Goal: Information Seeking & Learning: Find specific fact

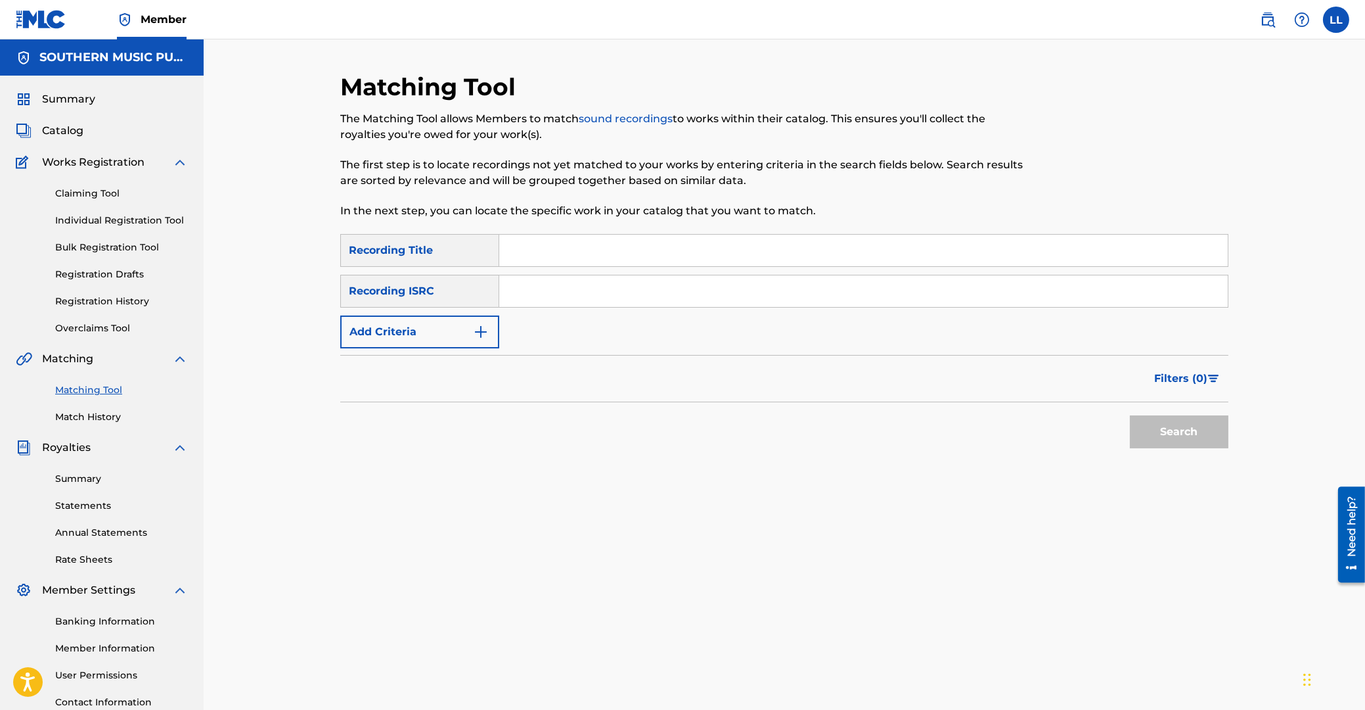
click at [63, 131] on span "Catalog" at bounding box center [62, 131] width 41 height 16
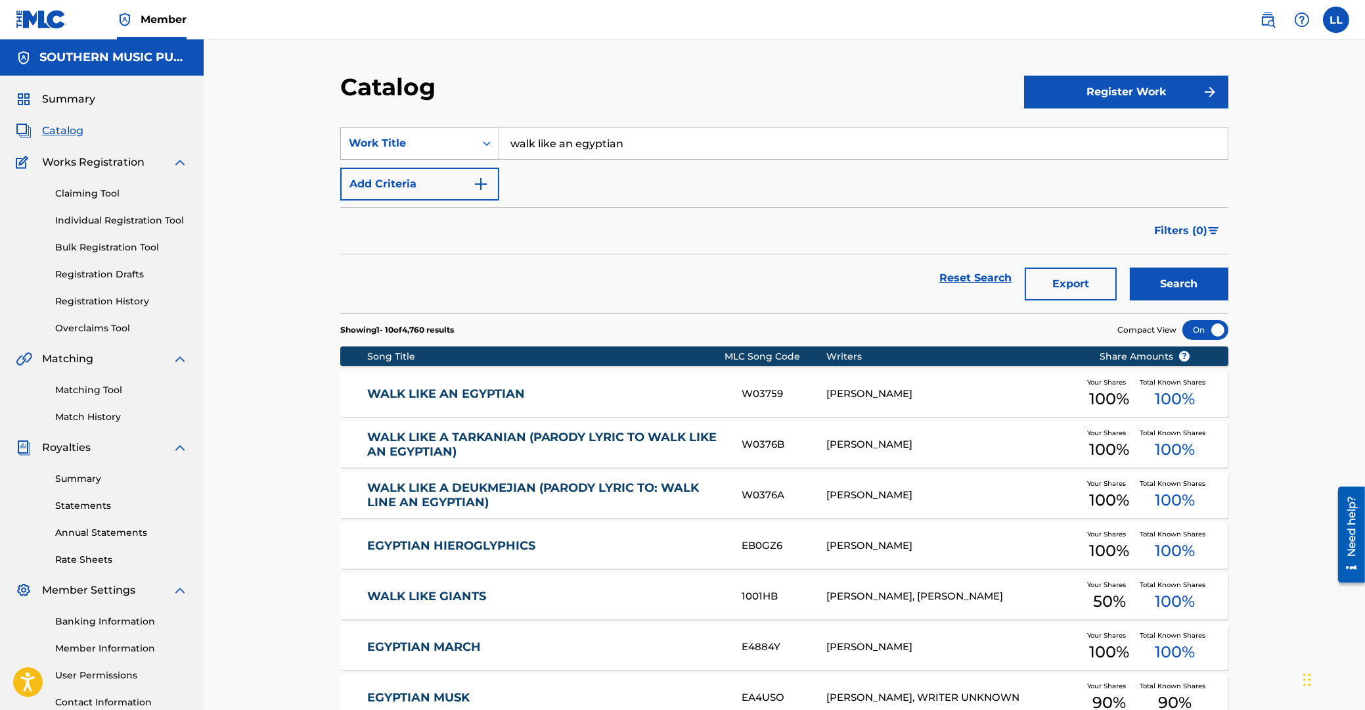
drag, startPoint x: 564, startPoint y: 148, endPoint x: 425, endPoint y: 138, distance: 139.0
click at [499, 149] on input "walk like an egyptian" at bounding box center [863, 143] width 729 height 32
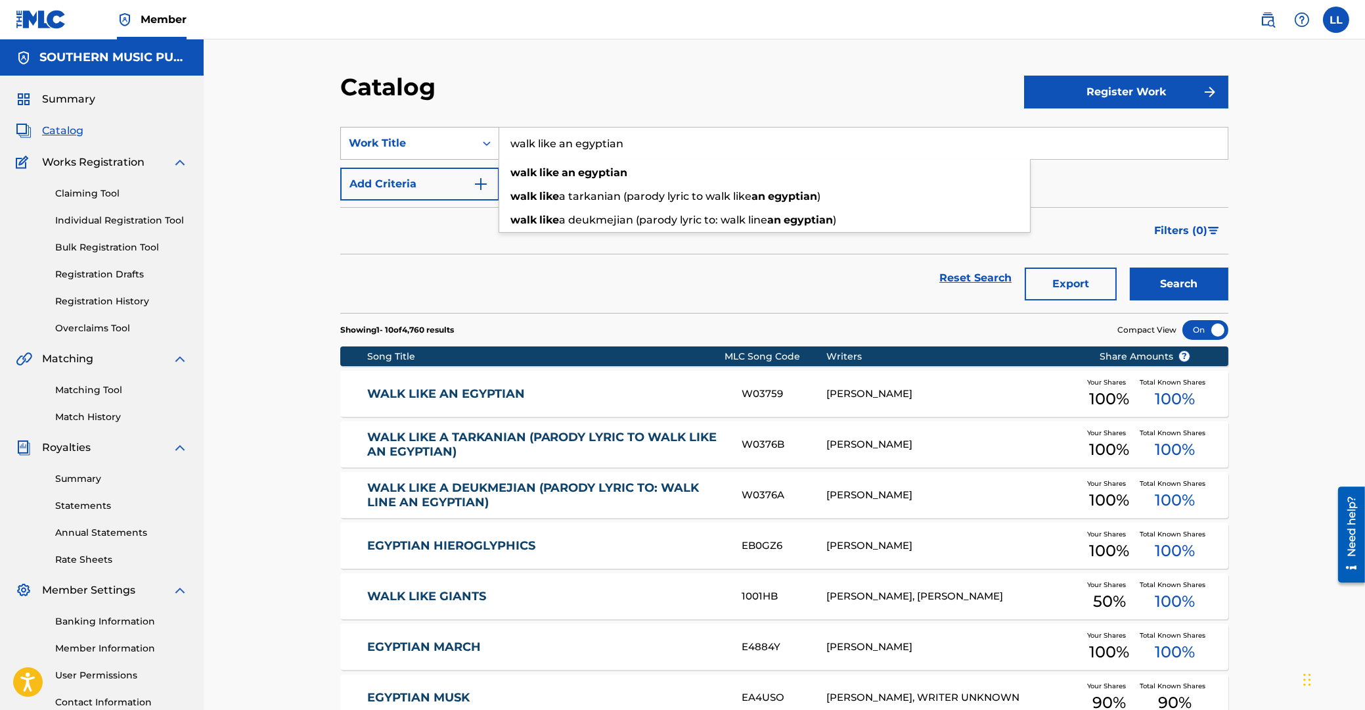
paste input "[PERSON_NAME] VE A [PERSON_NAME]"
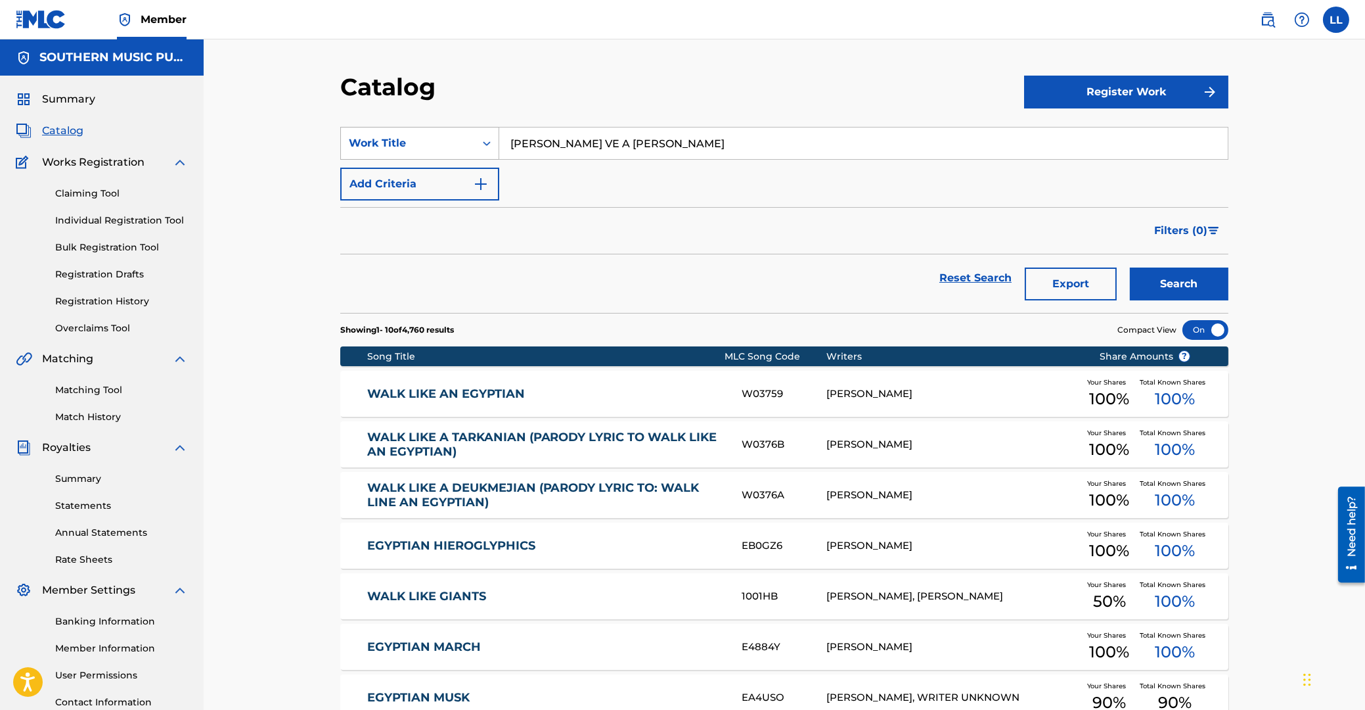
click at [1130, 267] on button "Search" at bounding box center [1179, 283] width 99 height 33
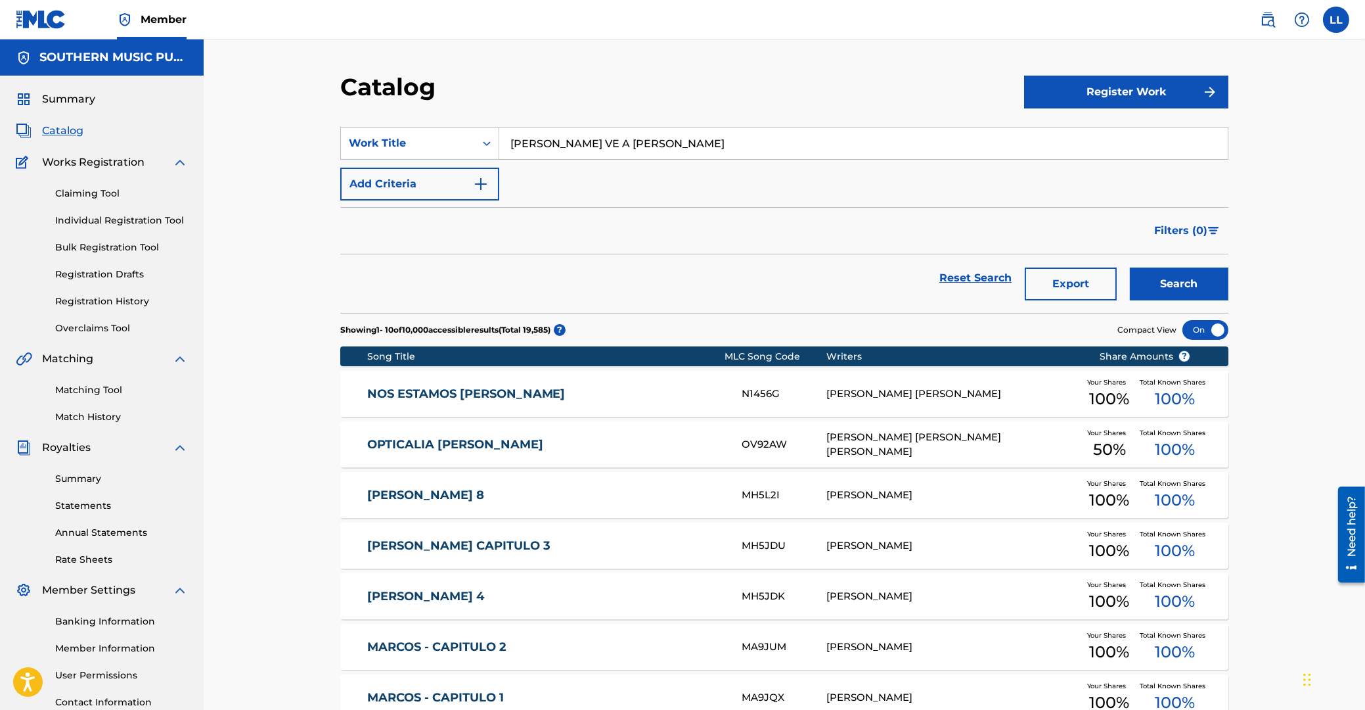
click at [687, 143] on input "[PERSON_NAME] VE A [PERSON_NAME]" at bounding box center [863, 143] width 729 height 32
drag, startPoint x: 704, startPoint y: 143, endPoint x: 453, endPoint y: 137, distance: 251.1
click at [499, 137] on input "[PERSON_NAME] VE A [PERSON_NAME]" at bounding box center [863, 143] width 729 height 32
paste input "TA TENSION"
click at [1176, 278] on button "Search" at bounding box center [1179, 283] width 99 height 33
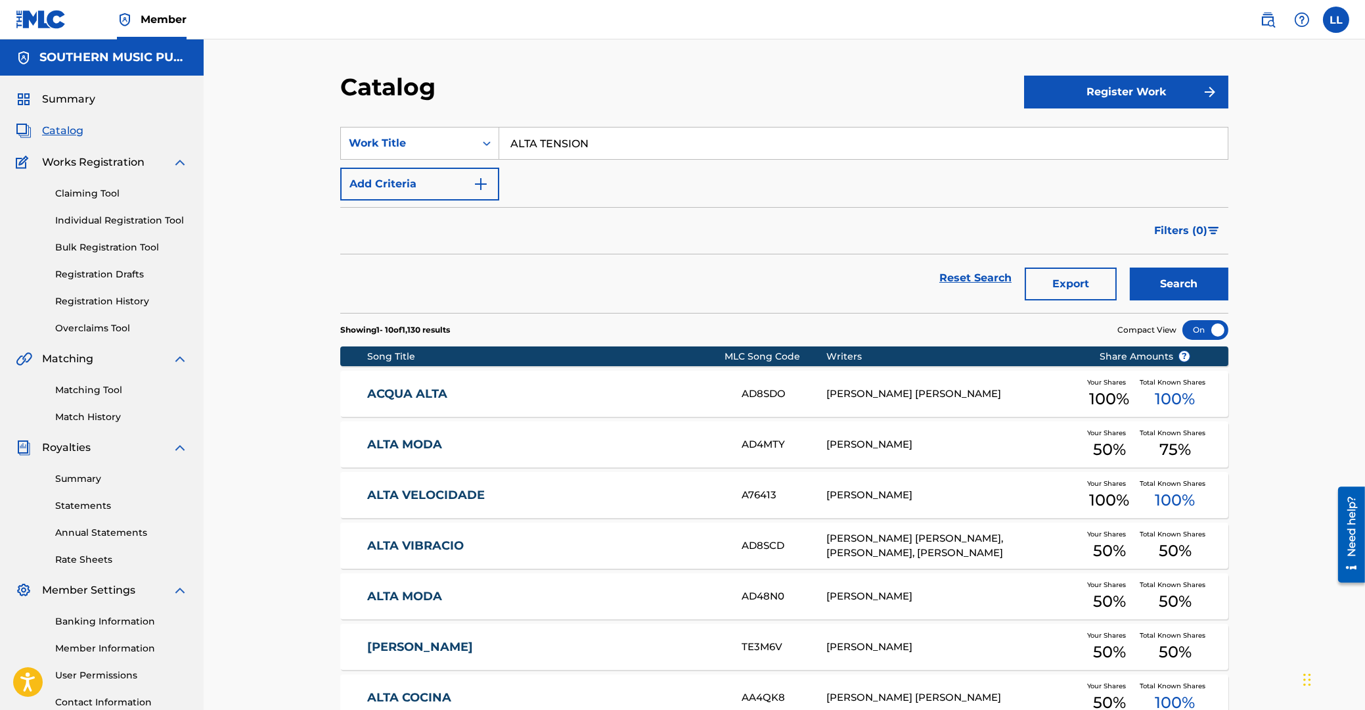
click at [615, 137] on input "ALTA TENSION" at bounding box center [863, 143] width 729 height 32
drag, startPoint x: 633, startPoint y: 139, endPoint x: 396, endPoint y: 139, distance: 237.2
click at [499, 139] on input "ALTA TENSION" at bounding box center [863, 143] width 729 height 32
paste input "MANECER EN [GEOGRAPHIC_DATA]"
click at [1169, 276] on button "Search" at bounding box center [1179, 283] width 99 height 33
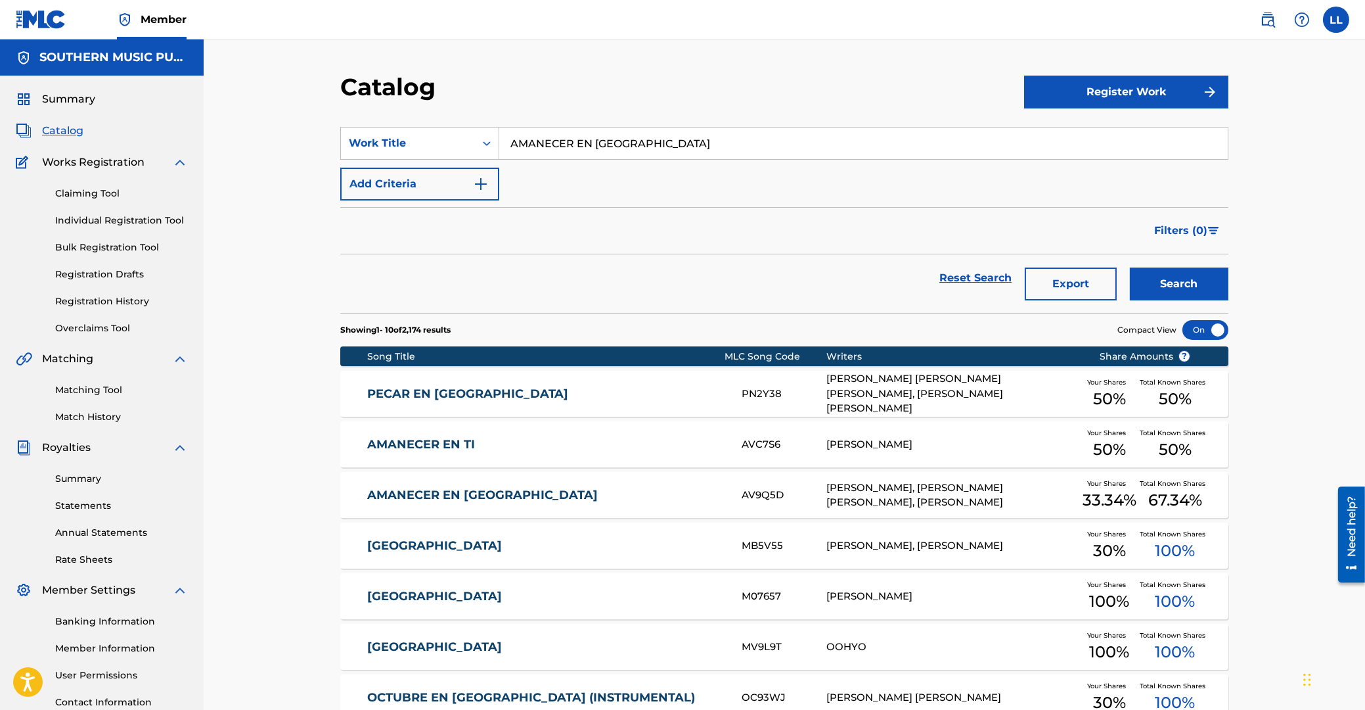
click at [608, 133] on input "AMANECER EN [GEOGRAPHIC_DATA]" at bounding box center [863, 143] width 729 height 32
drag, startPoint x: 611, startPoint y: 142, endPoint x: 426, endPoint y: 140, distance: 184.6
click at [499, 140] on input "AMANECER EN [GEOGRAPHIC_DATA]" at bounding box center [863, 143] width 729 height 32
paste input "BACALAO PORTENO"
click at [1183, 283] on button "Search" at bounding box center [1179, 283] width 99 height 33
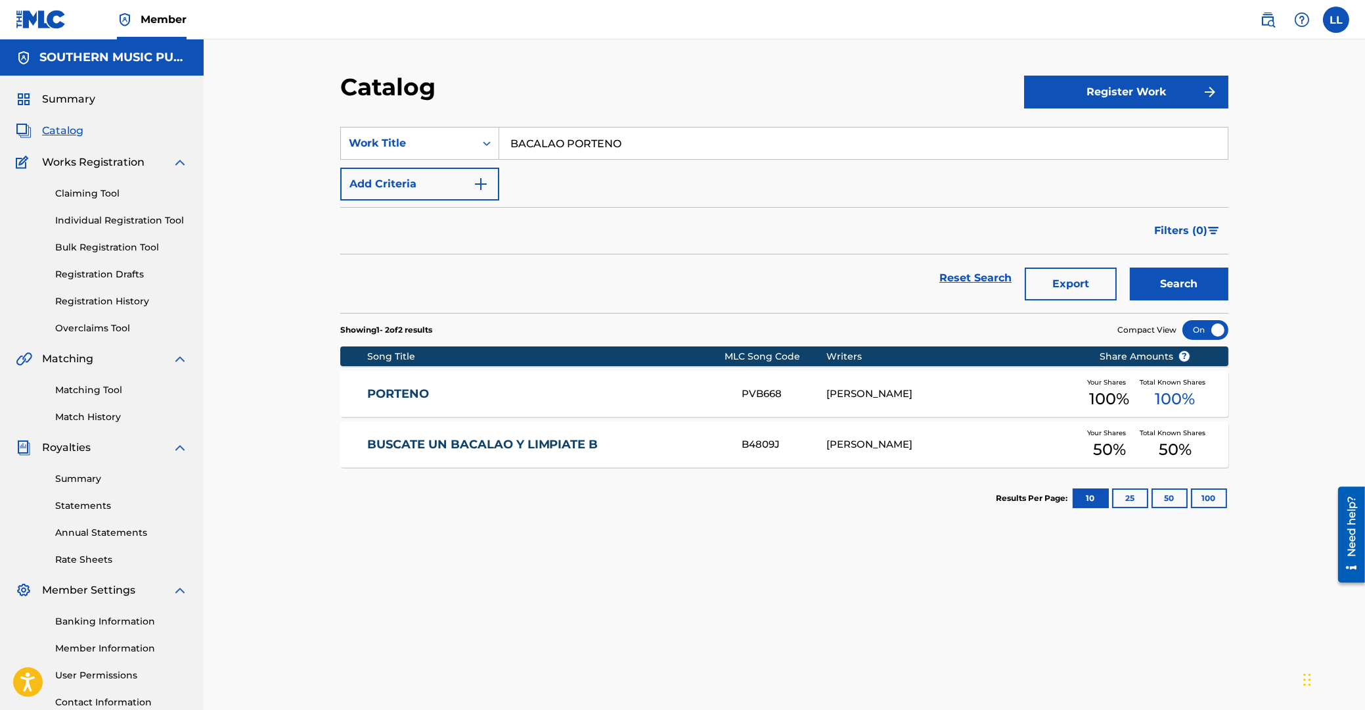
drag, startPoint x: 582, startPoint y: 137, endPoint x: 605, endPoint y: 139, distance: 23.1
click at [582, 136] on input "BACALAO PORTENO" at bounding box center [863, 143] width 729 height 32
drag, startPoint x: 641, startPoint y: 139, endPoint x: 434, endPoint y: 144, distance: 207.0
click at [499, 144] on input "BACALAO PORTENO" at bounding box center [863, 143] width 729 height 32
paste input "[PERSON_NAME][GEOGRAPHIC_DATA]"
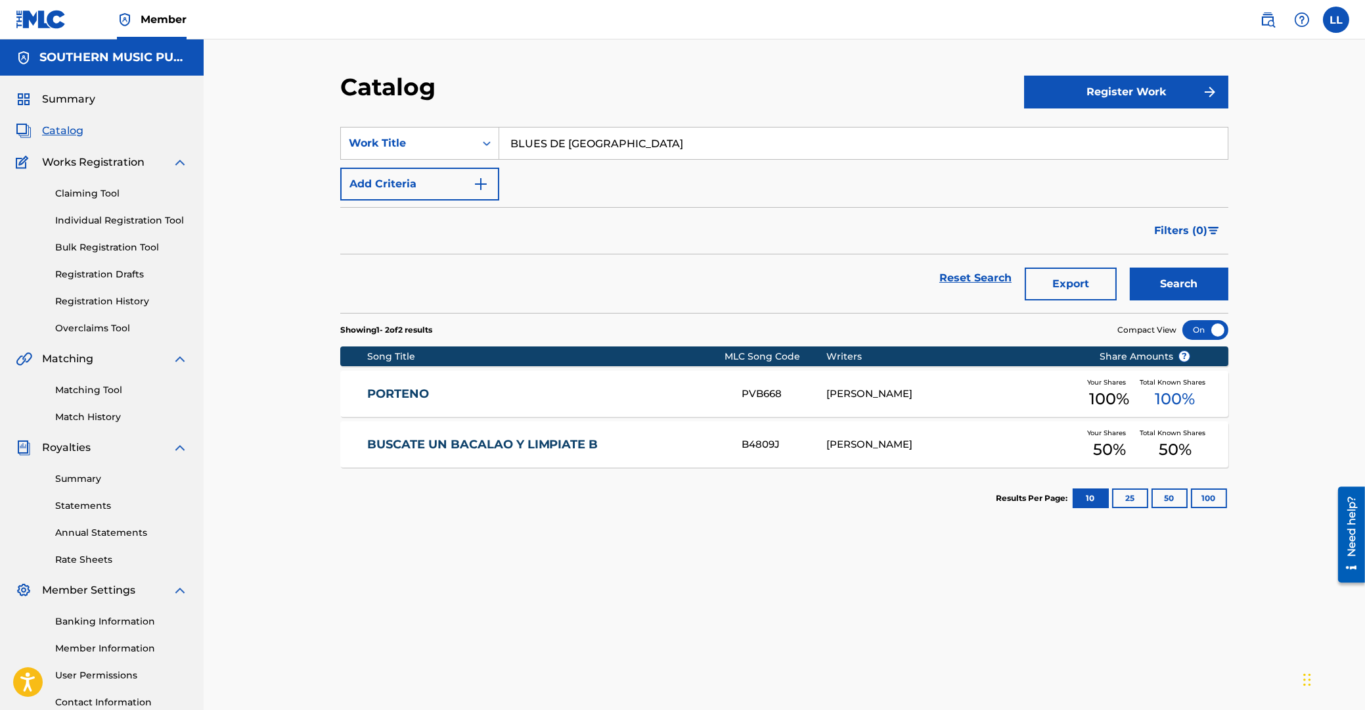
click at [1211, 289] on button "Search" at bounding box center [1179, 283] width 99 height 33
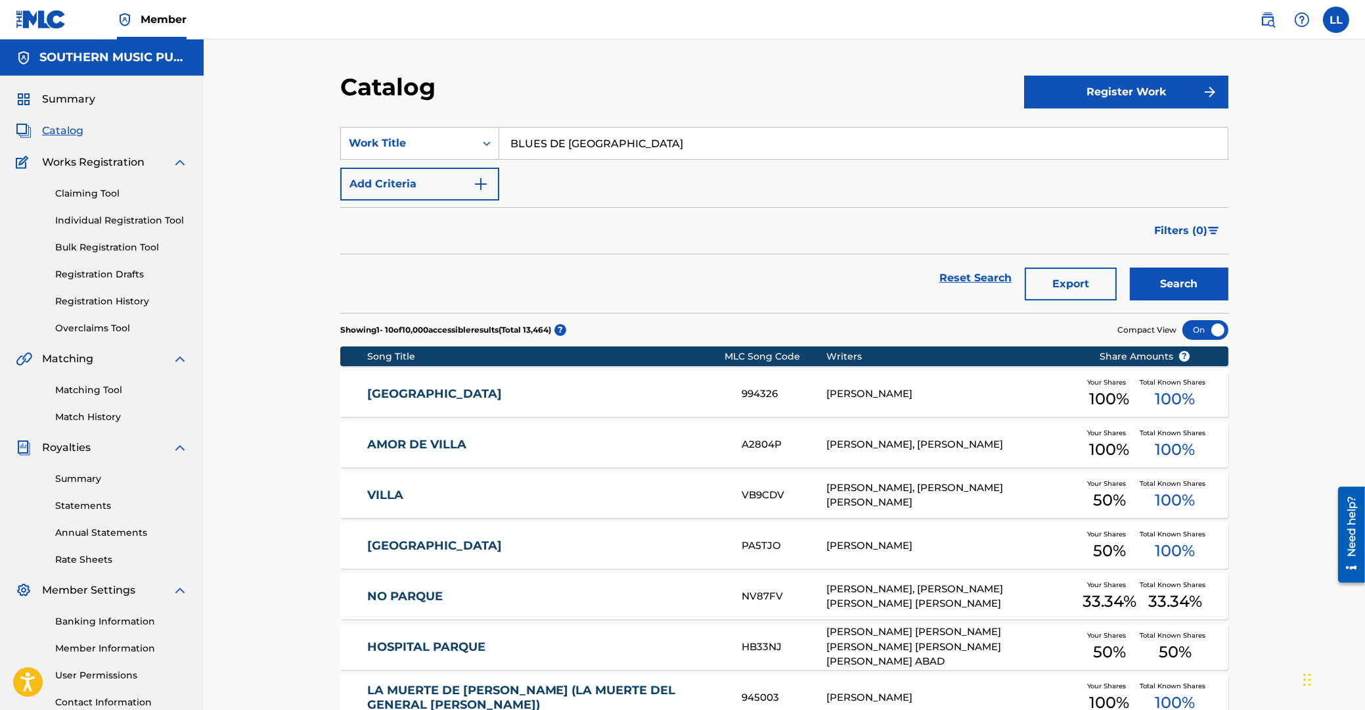
click at [623, 143] on input "BLUES DE [GEOGRAPHIC_DATA]" at bounding box center [863, 143] width 729 height 32
drag, startPoint x: 690, startPoint y: 139, endPoint x: 461, endPoint y: 142, distance: 228.7
click at [499, 142] on input "BLUES DE [GEOGRAPHIC_DATA]" at bounding box center [863, 143] width 729 height 32
paste input "UENOS AIRES VEINTE TREINTA B"
click at [1187, 281] on button "Search" at bounding box center [1179, 283] width 99 height 33
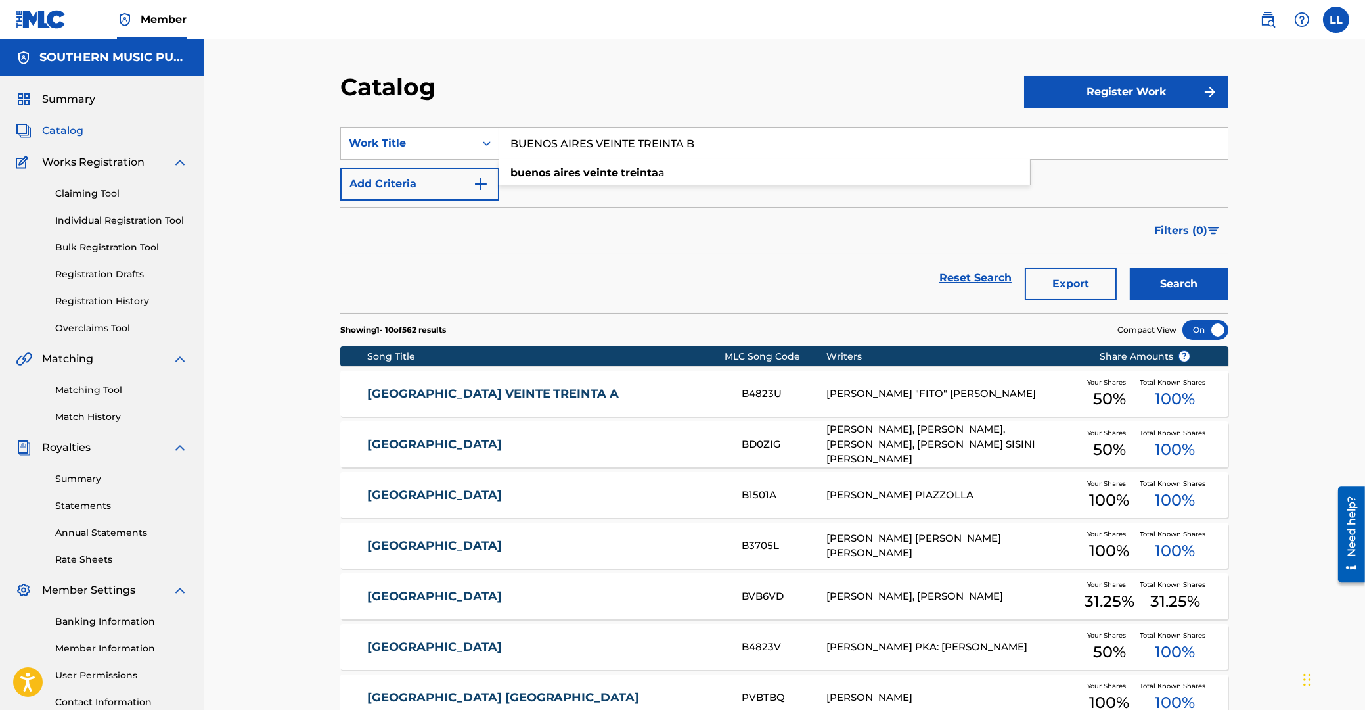
drag, startPoint x: 725, startPoint y: 144, endPoint x: 448, endPoint y: 139, distance: 277.3
click at [499, 139] on input "BUENOS AIRES VEINTE TREINTA B" at bounding box center [863, 143] width 729 height 32
paste input "CANCION DE [PERSON_NAME]"
click at [1183, 275] on button "Search" at bounding box center [1179, 283] width 99 height 33
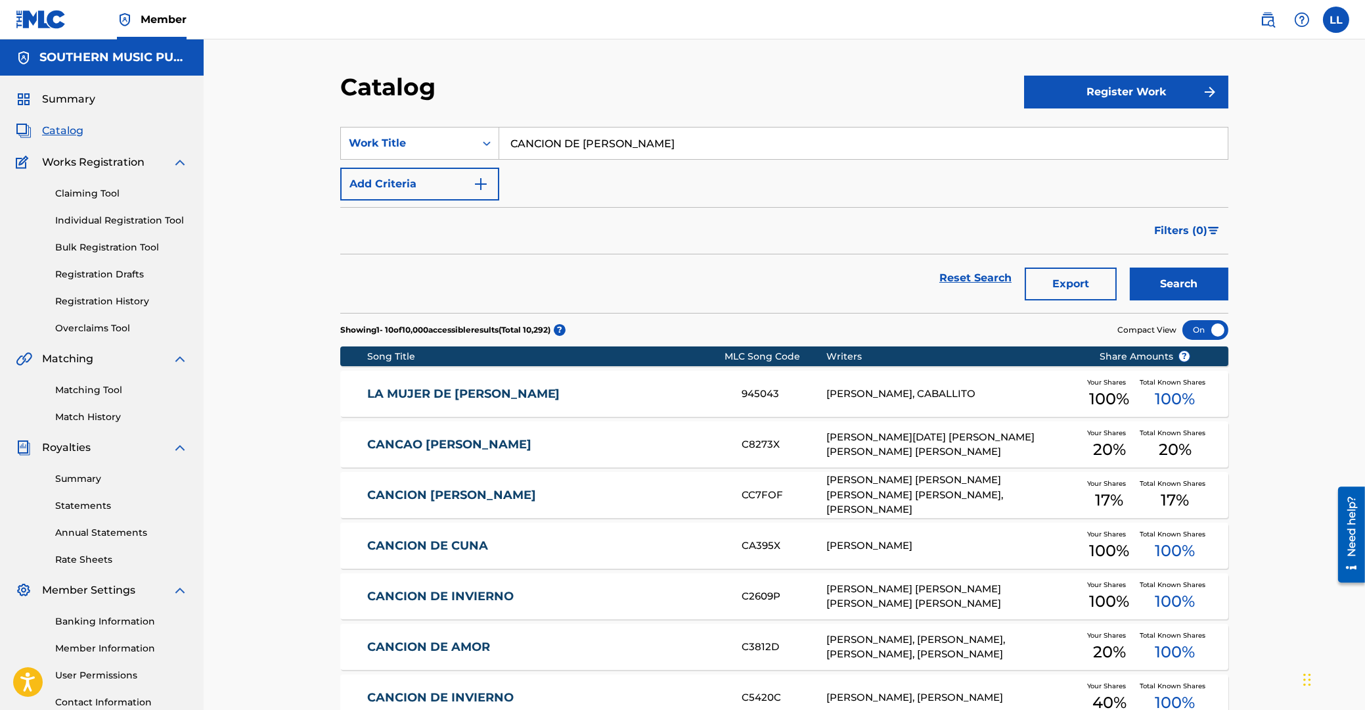
click at [615, 147] on input "CANCION DE [PERSON_NAME]" at bounding box center [863, 143] width 729 height 32
drag, startPoint x: 690, startPoint y: 140, endPoint x: 459, endPoint y: 140, distance: 230.6
click at [499, 140] on input "CANCION DE [PERSON_NAME]" at bounding box center [863, 143] width 729 height 32
paste input "REDO VERSION 2025"
click at [1159, 290] on button "Search" at bounding box center [1179, 283] width 99 height 33
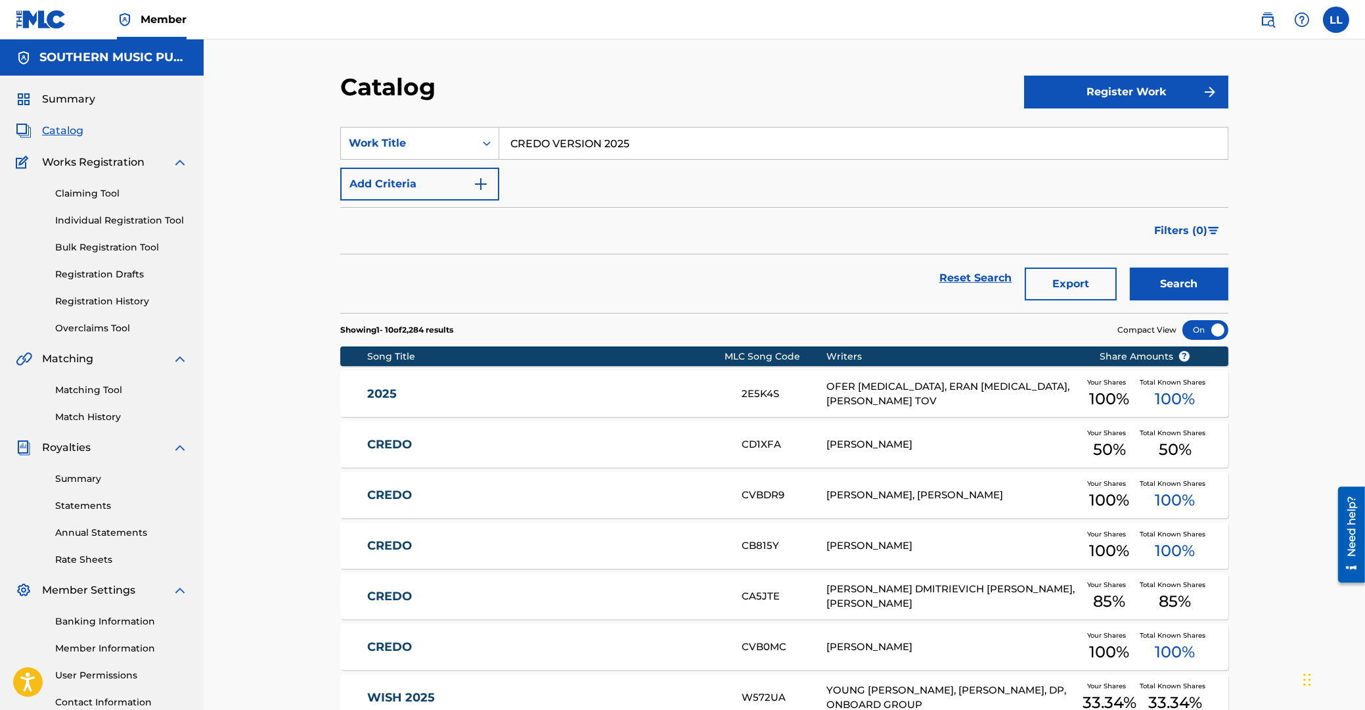
drag, startPoint x: 660, startPoint y: 144, endPoint x: 608, endPoint y: 178, distance: 61.6
click at [499, 144] on input "CREDO VERSION 2025" at bounding box center [863, 143] width 729 height 32
paste input "TEMA DE LOS SIETE LOCOS"
type input "TEMA DE LOS SIETE LOCOS"
click at [1158, 288] on button "Search" at bounding box center [1179, 283] width 99 height 33
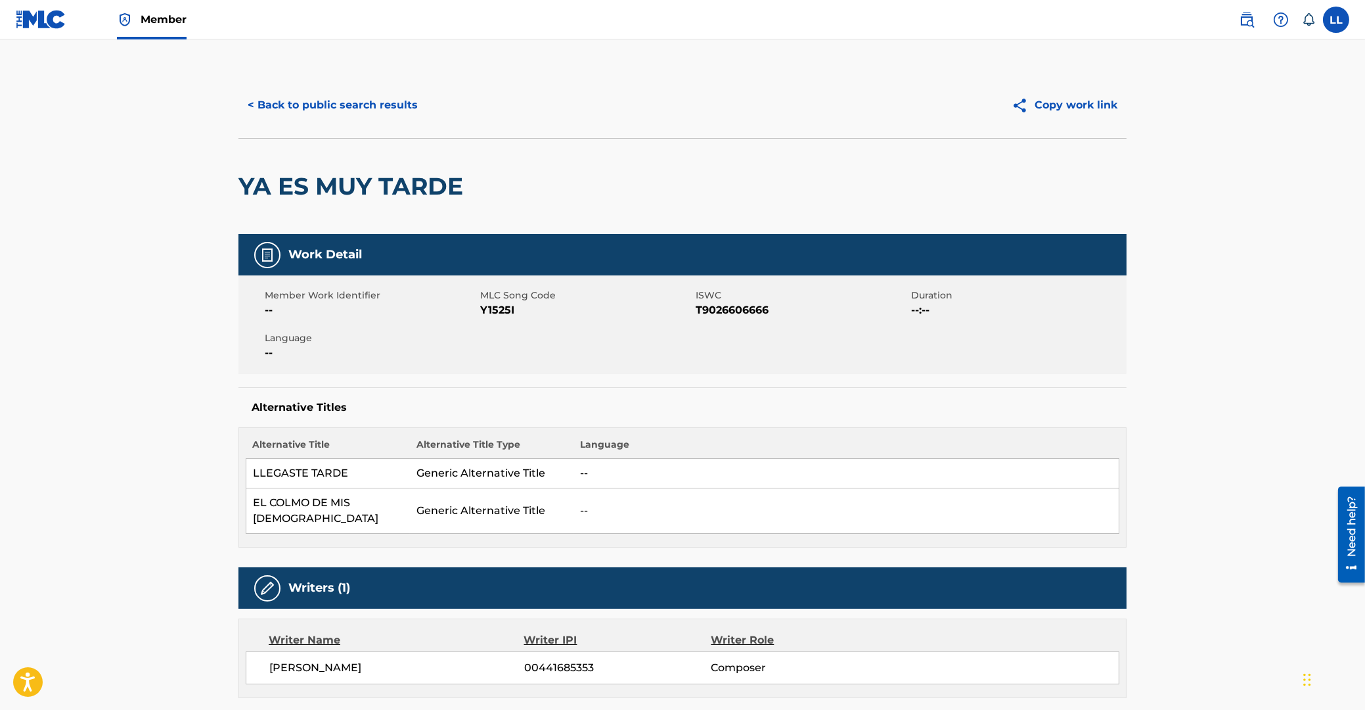
click at [314, 106] on button "< Back to public search results" at bounding box center [332, 105] width 189 height 33
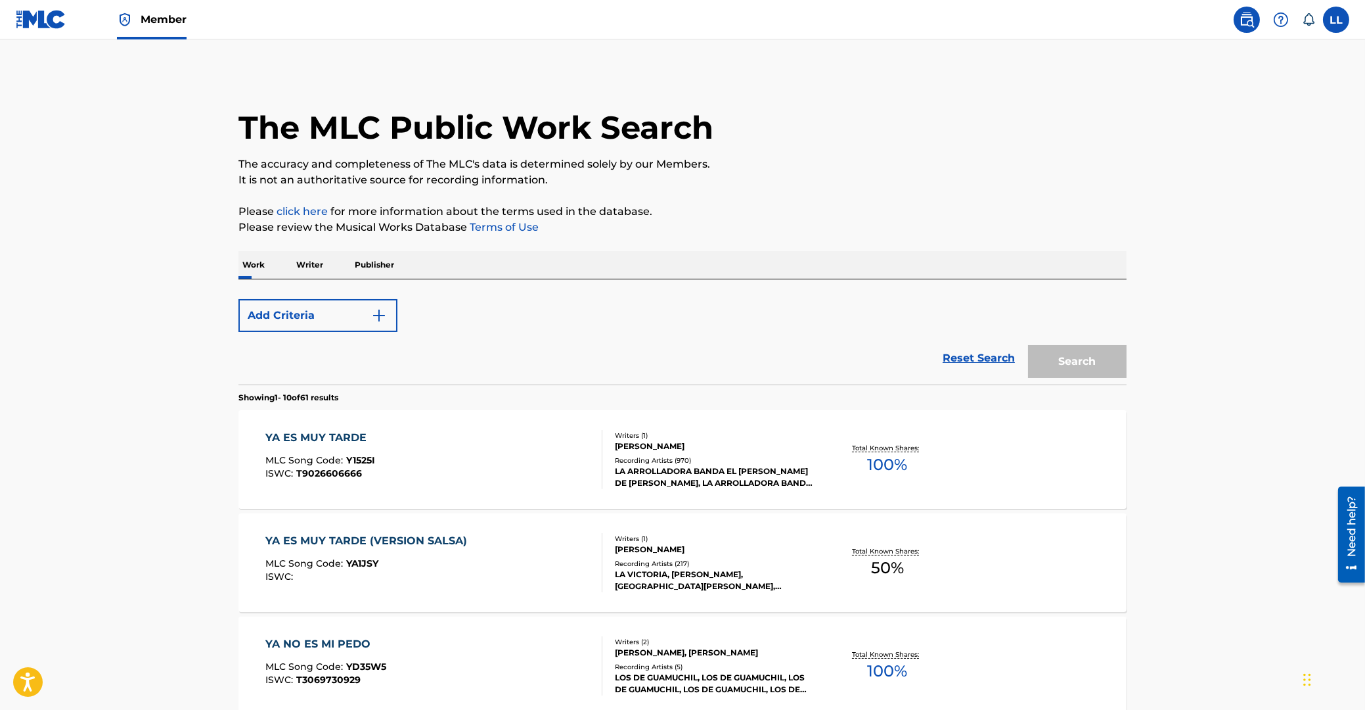
scroll to position [70, 0]
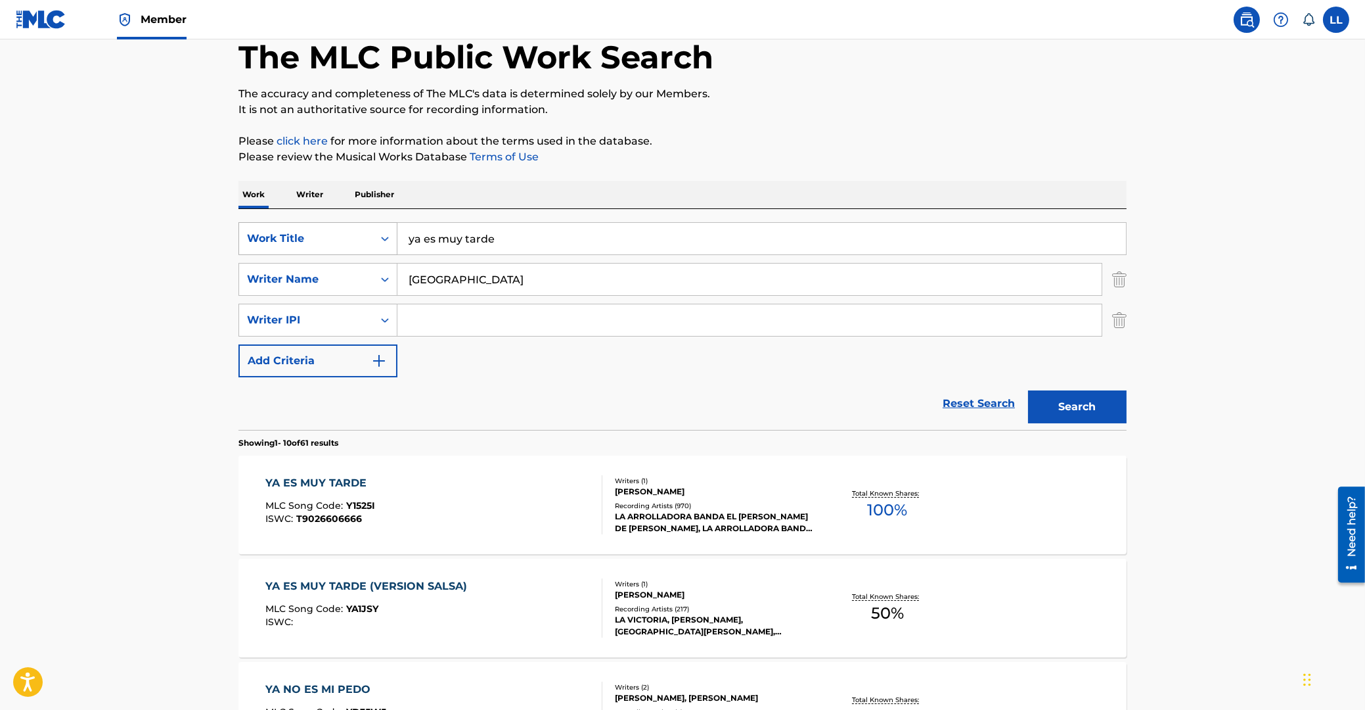
click at [384, 234] on icon "Search Form" at bounding box center [384, 238] width 13 height 13
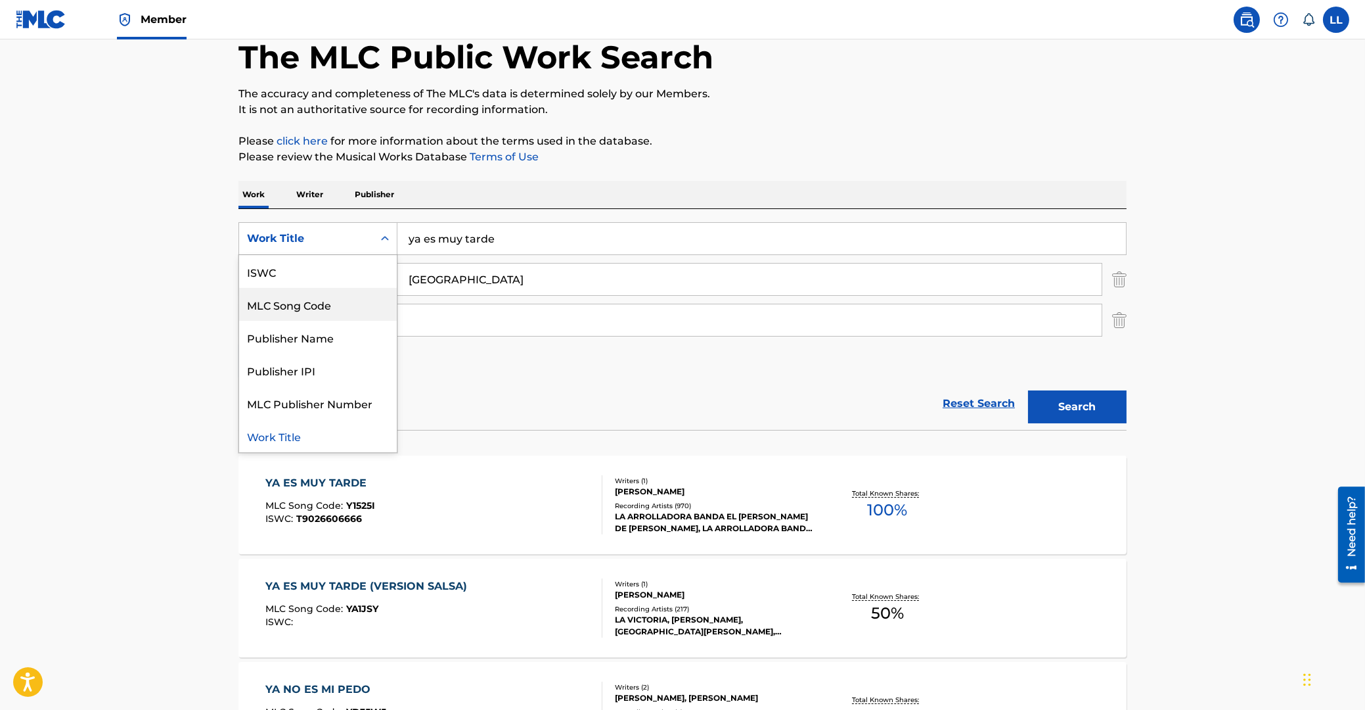
click at [296, 304] on div "MLC Song Code" at bounding box center [318, 304] width 158 height 33
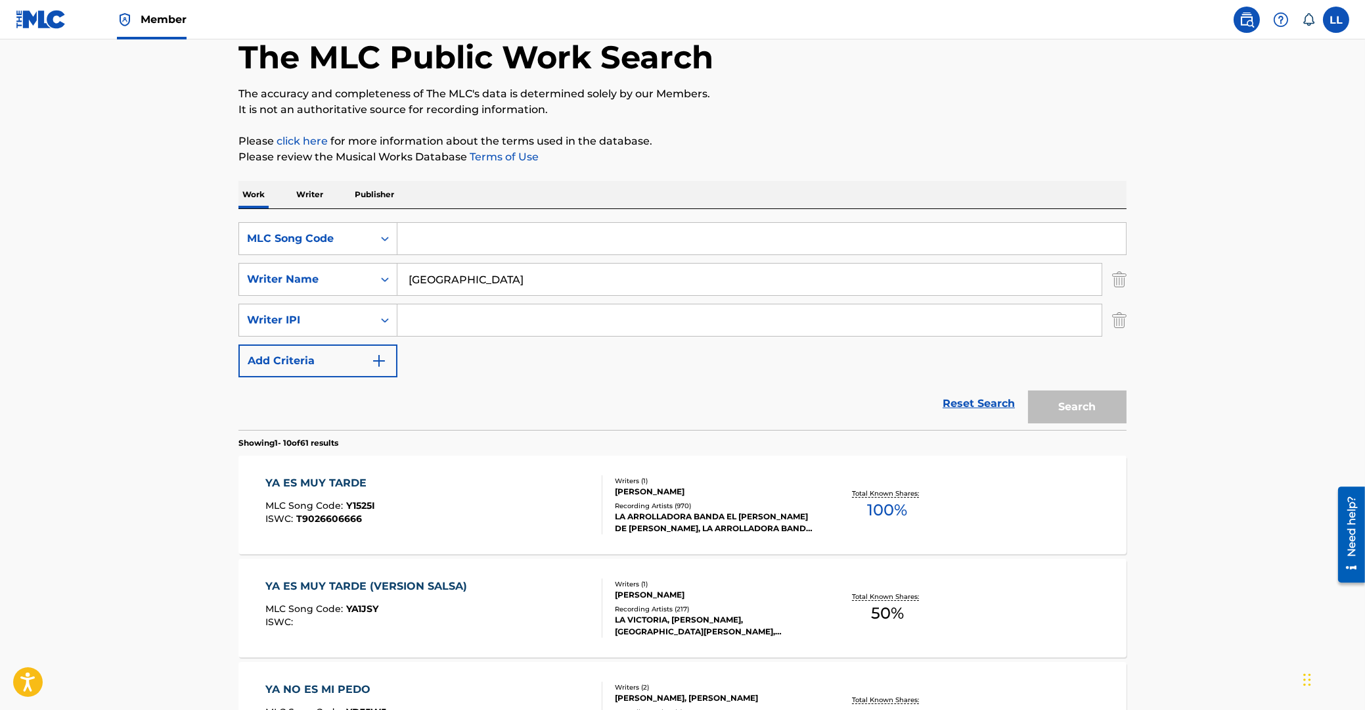
click at [498, 238] on input "Search Form" at bounding box center [761, 239] width 729 height 32
paste input "C5263U"
type input "C5263U"
drag, startPoint x: 487, startPoint y: 275, endPoint x: 334, endPoint y: 276, distance: 152.4
click at [397, 276] on input "palencia" at bounding box center [749, 279] width 704 height 32
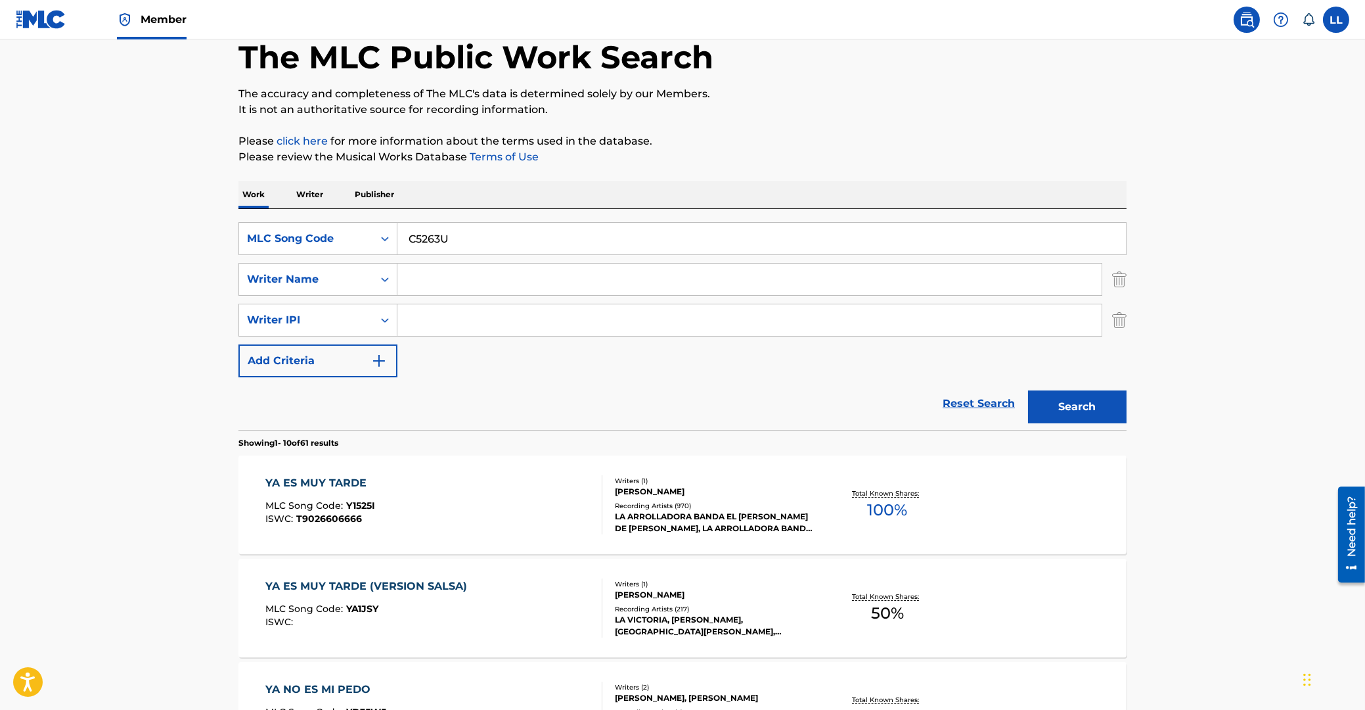
click at [1061, 414] on button "Search" at bounding box center [1077, 406] width 99 height 33
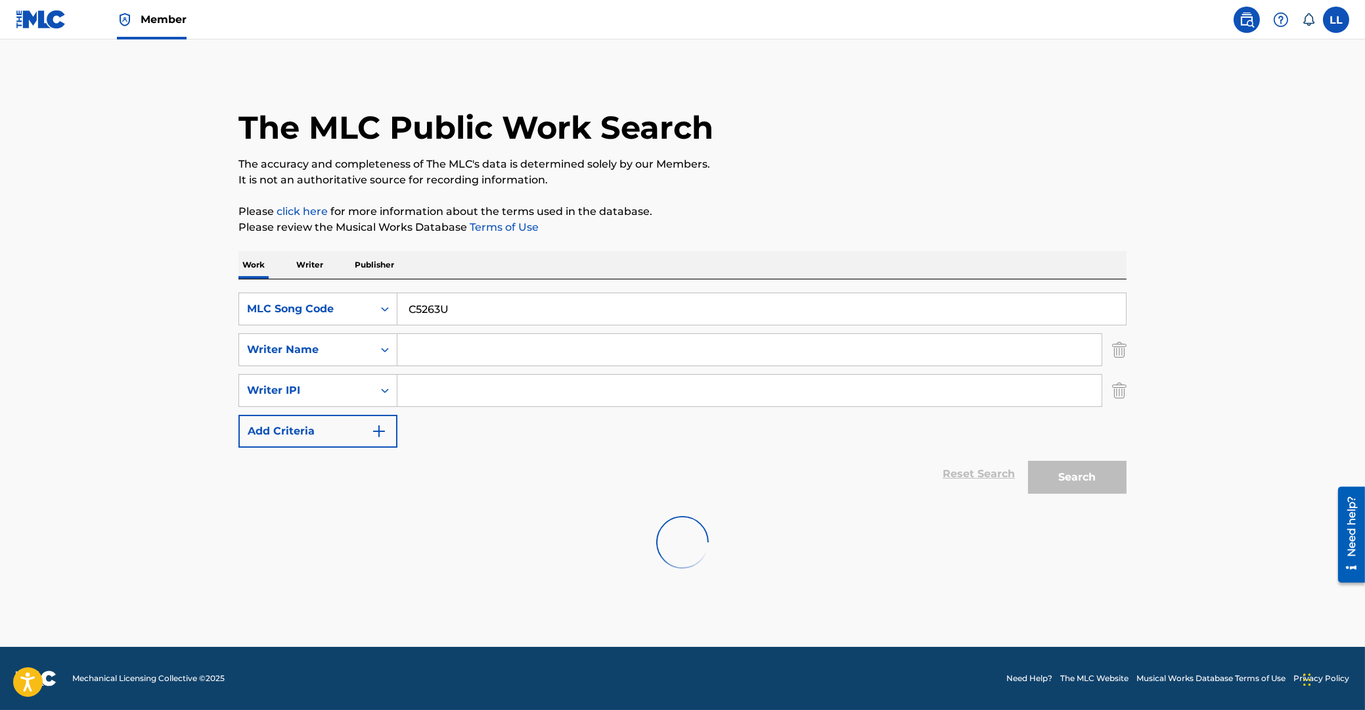
scroll to position [0, 0]
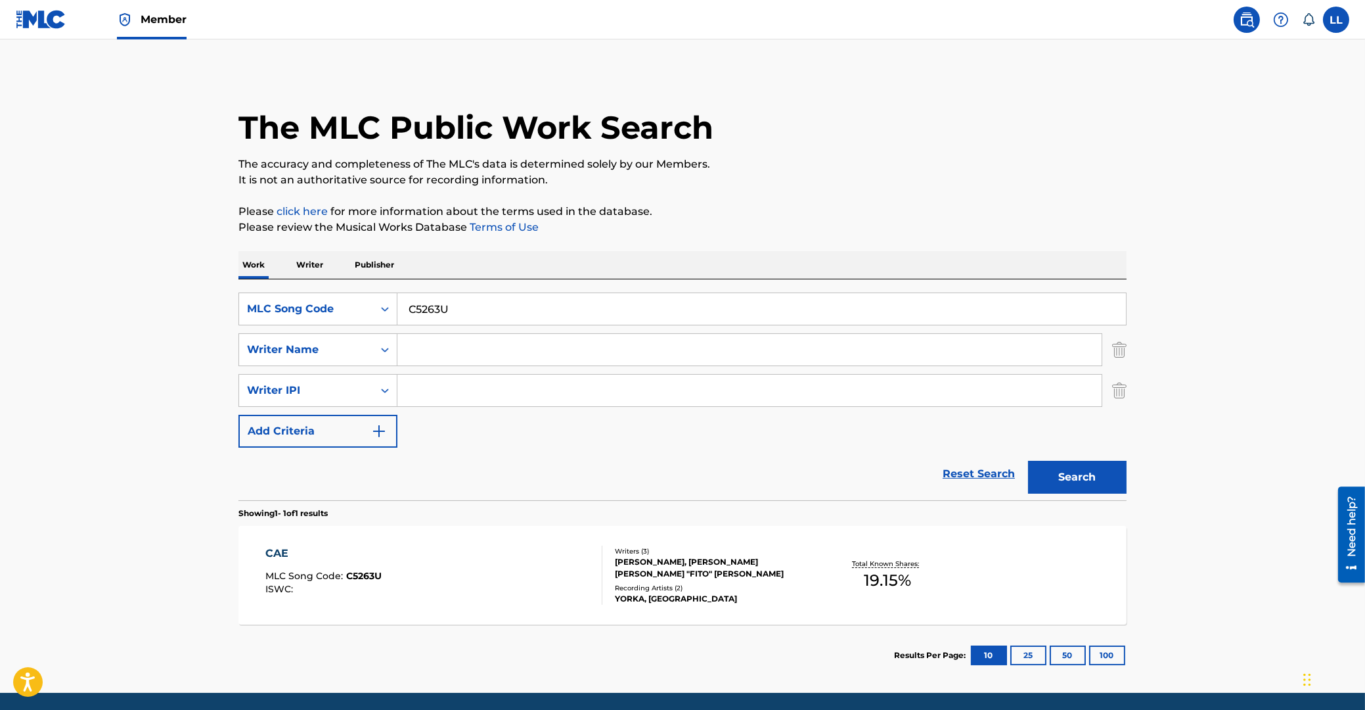
click at [286, 554] on div "CAE" at bounding box center [323, 553] width 116 height 16
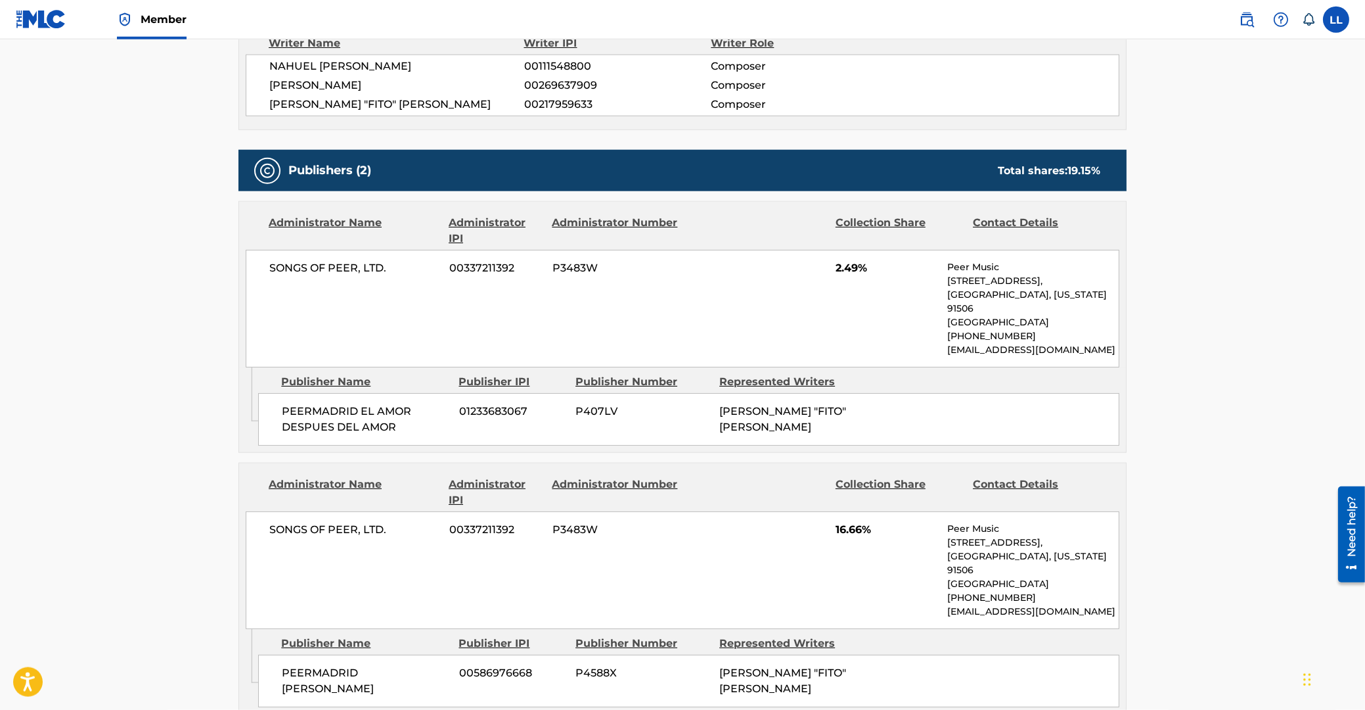
scroll to position [493, 0]
click at [166, 272] on main "< Back to public search results Copy work link CAE Work Detail Member Work Iden…" at bounding box center [682, 230] width 1365 height 1366
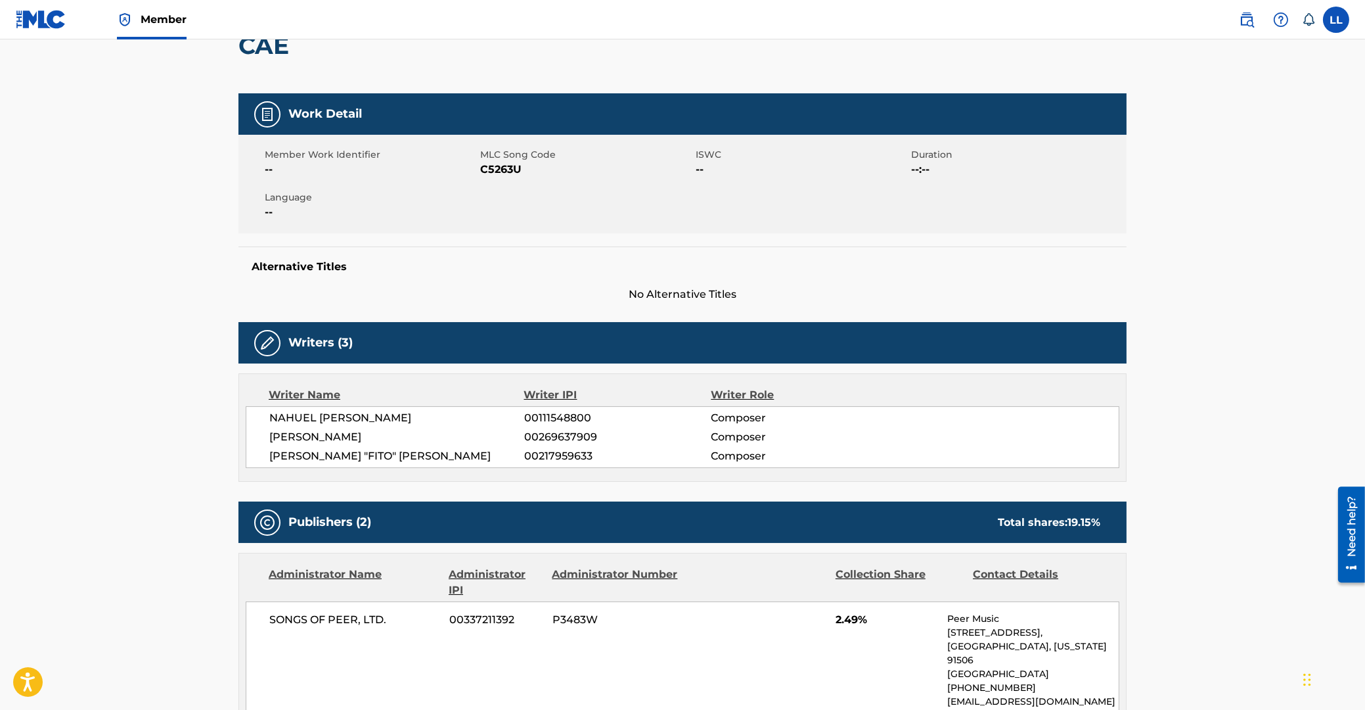
scroll to position [0, 0]
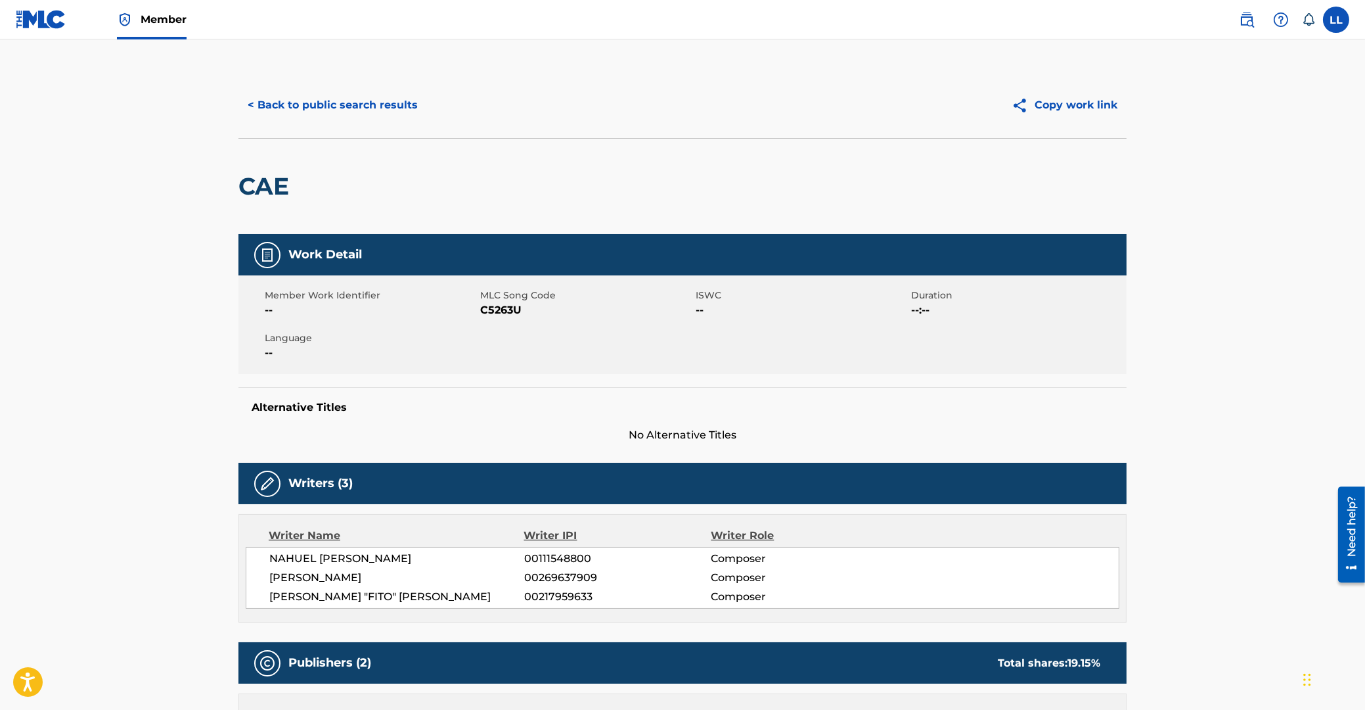
click at [332, 104] on button "< Back to public search results" at bounding box center [332, 105] width 189 height 33
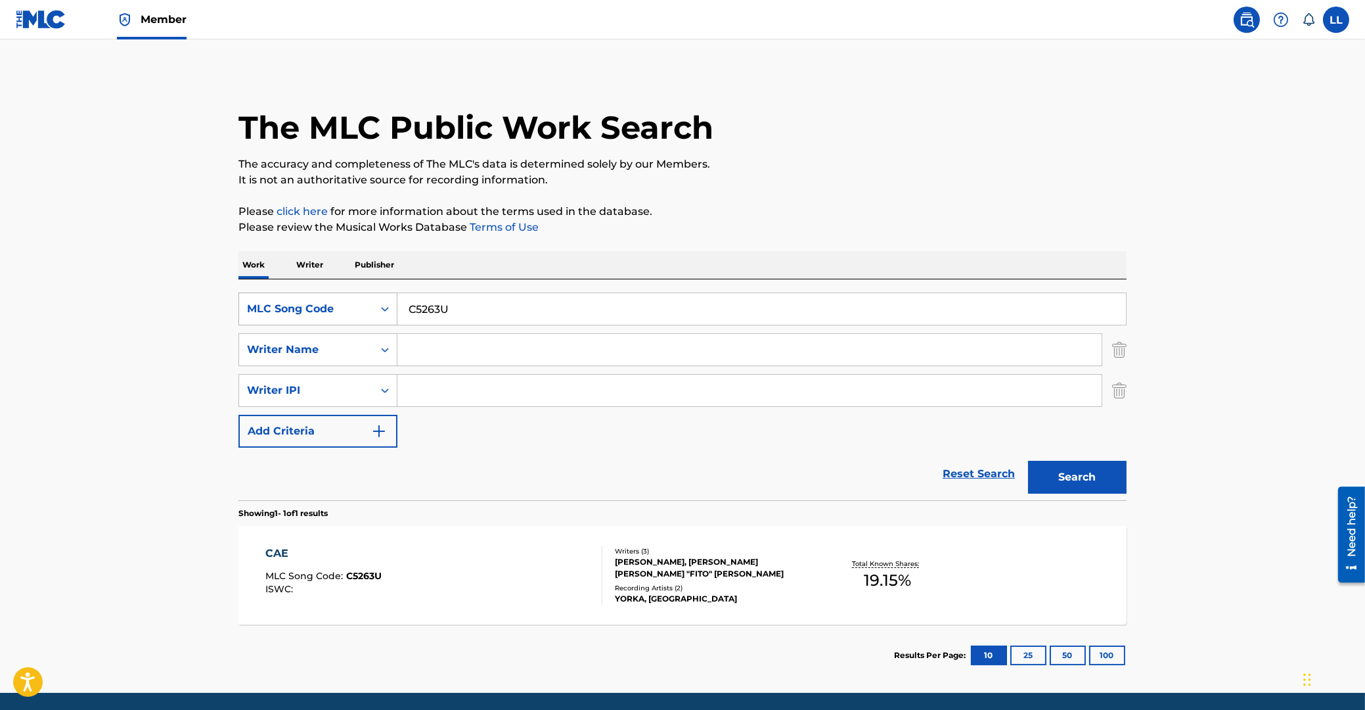
drag, startPoint x: 353, startPoint y: 315, endPoint x: 328, endPoint y: 318, distance: 25.2
click at [397, 321] on input "C5263U" at bounding box center [761, 309] width 729 height 32
paste input "1J"
type input "C5261J"
click at [1086, 480] on button "Search" at bounding box center [1077, 477] width 99 height 33
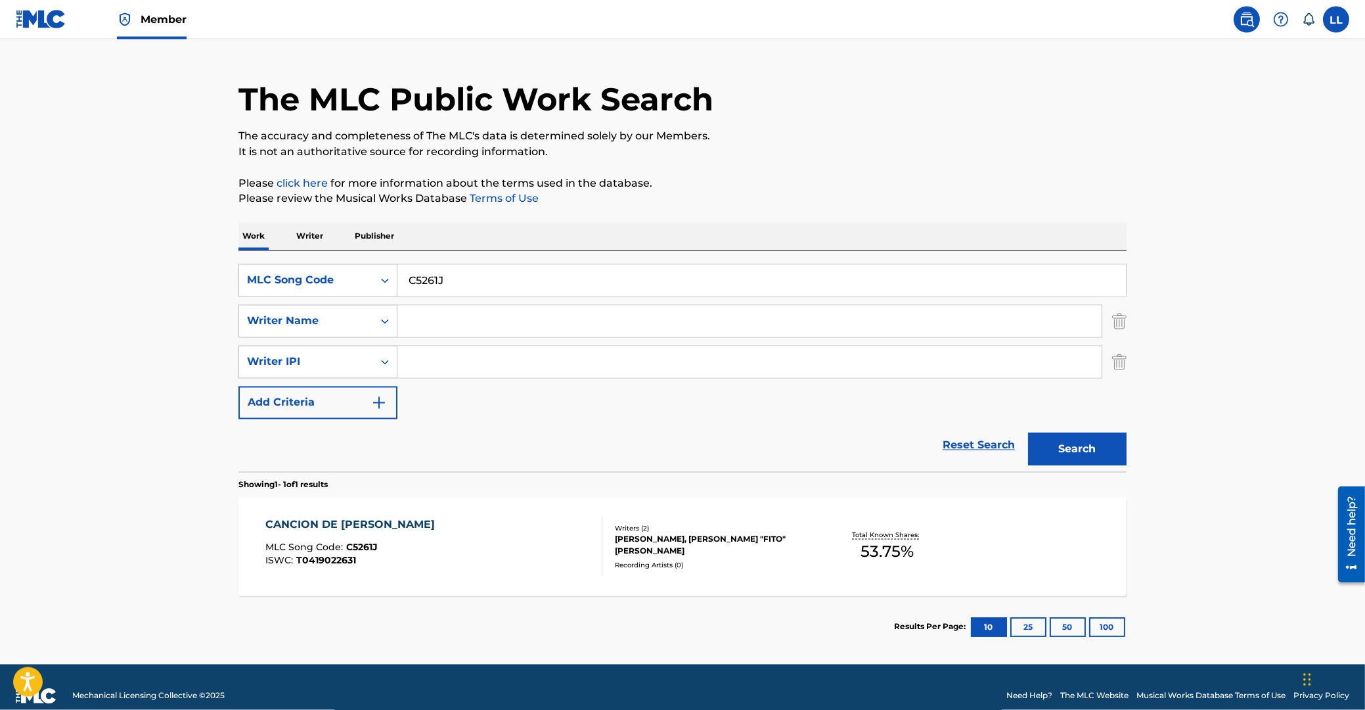
scroll to position [46, 0]
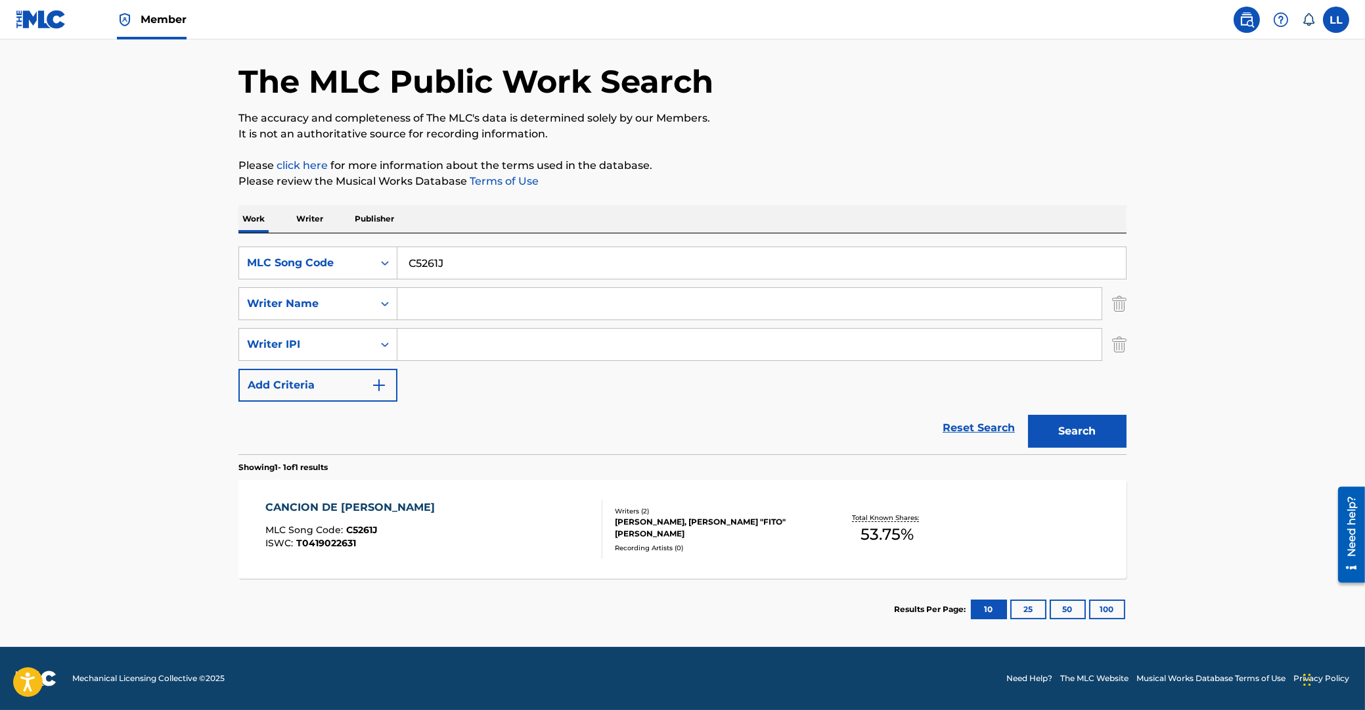
click at [376, 503] on div "CANCION DE MARGARITA" at bounding box center [353, 507] width 176 height 16
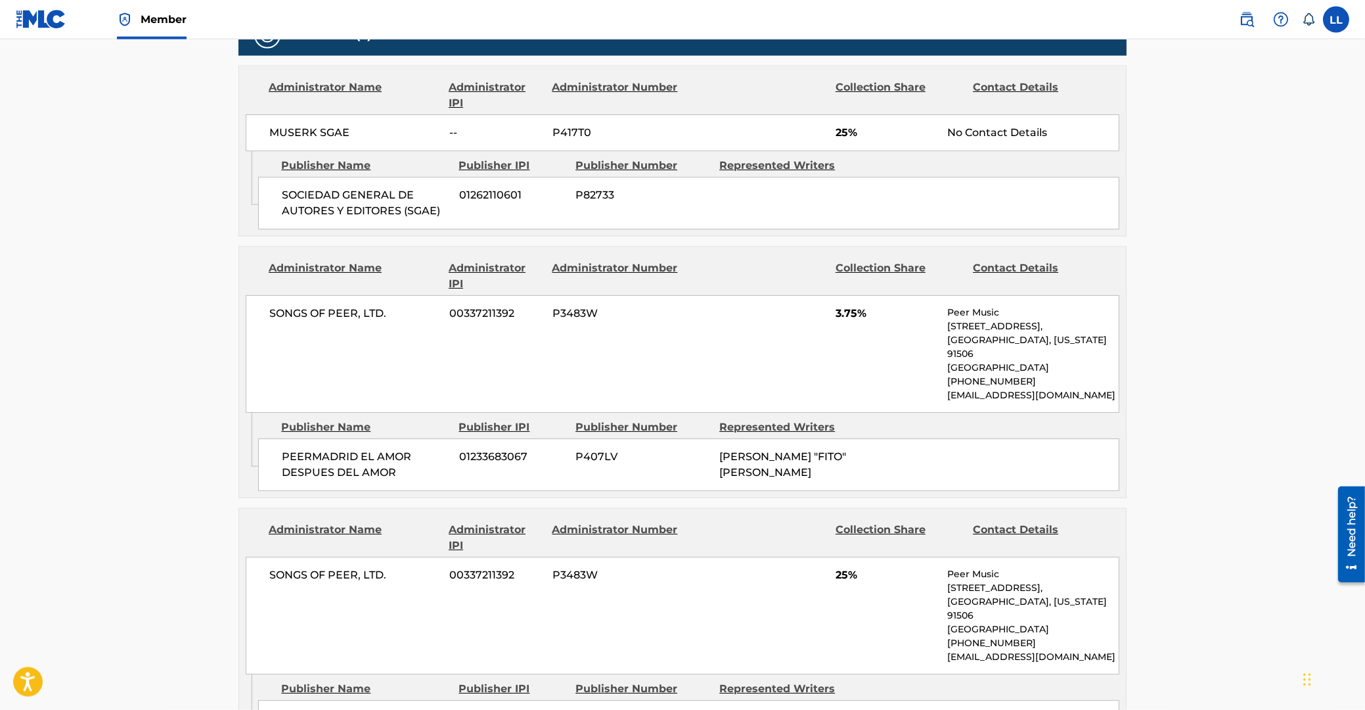
scroll to position [633, 0]
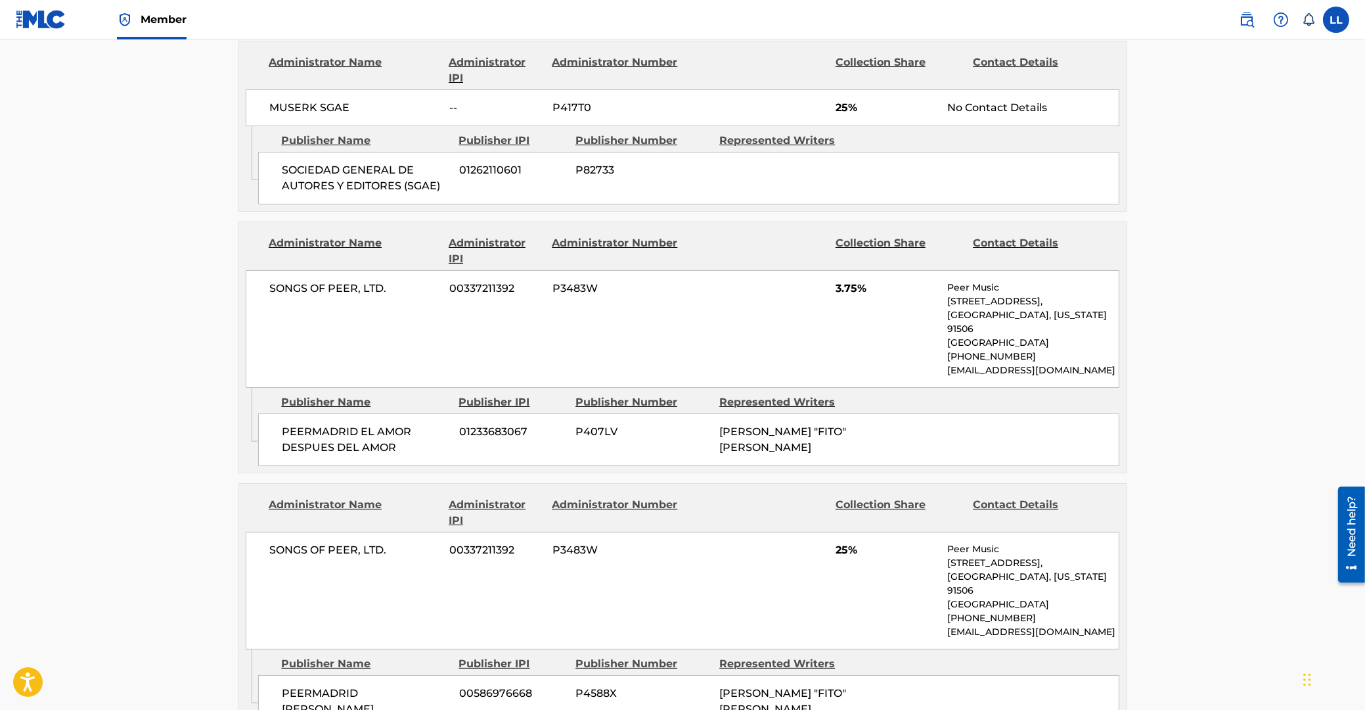
click at [79, 251] on main "< Back to public search results Copy work link CANCION DE MARGARITA Work Detail…" at bounding box center [682, 131] width 1365 height 1451
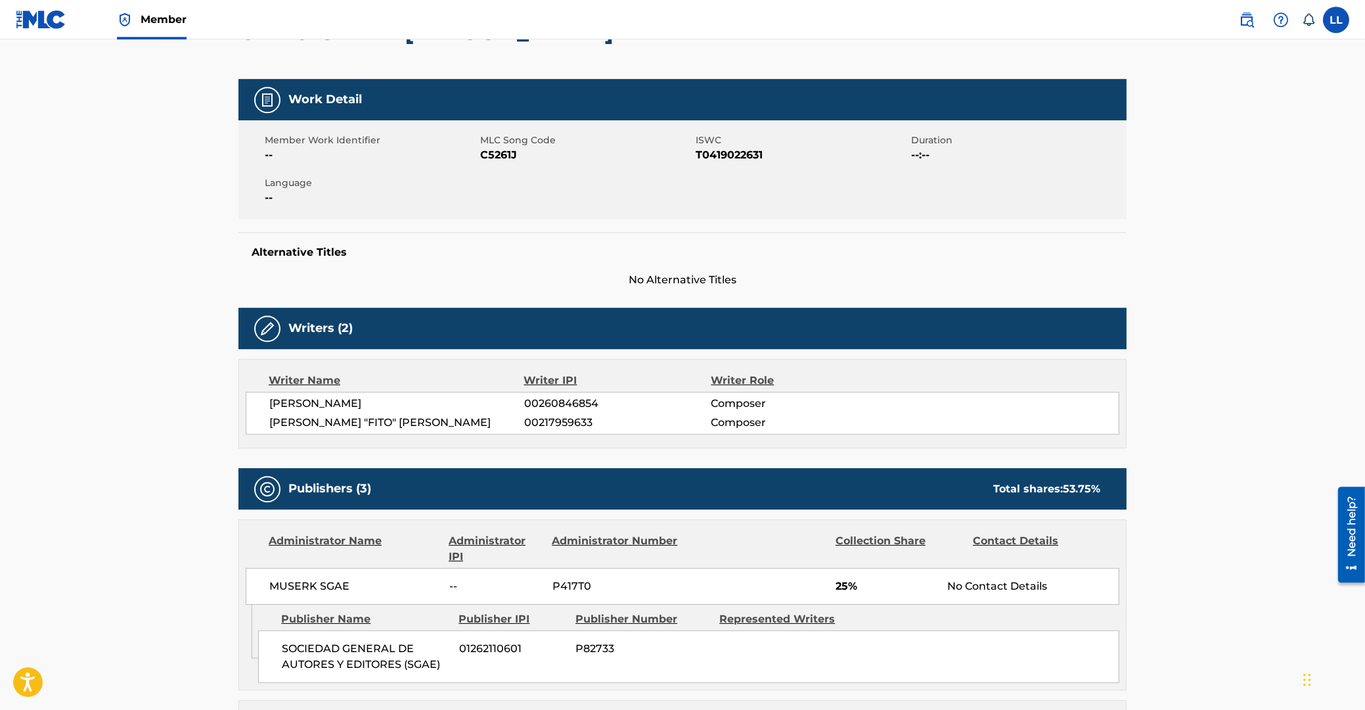
scroll to position [0, 0]
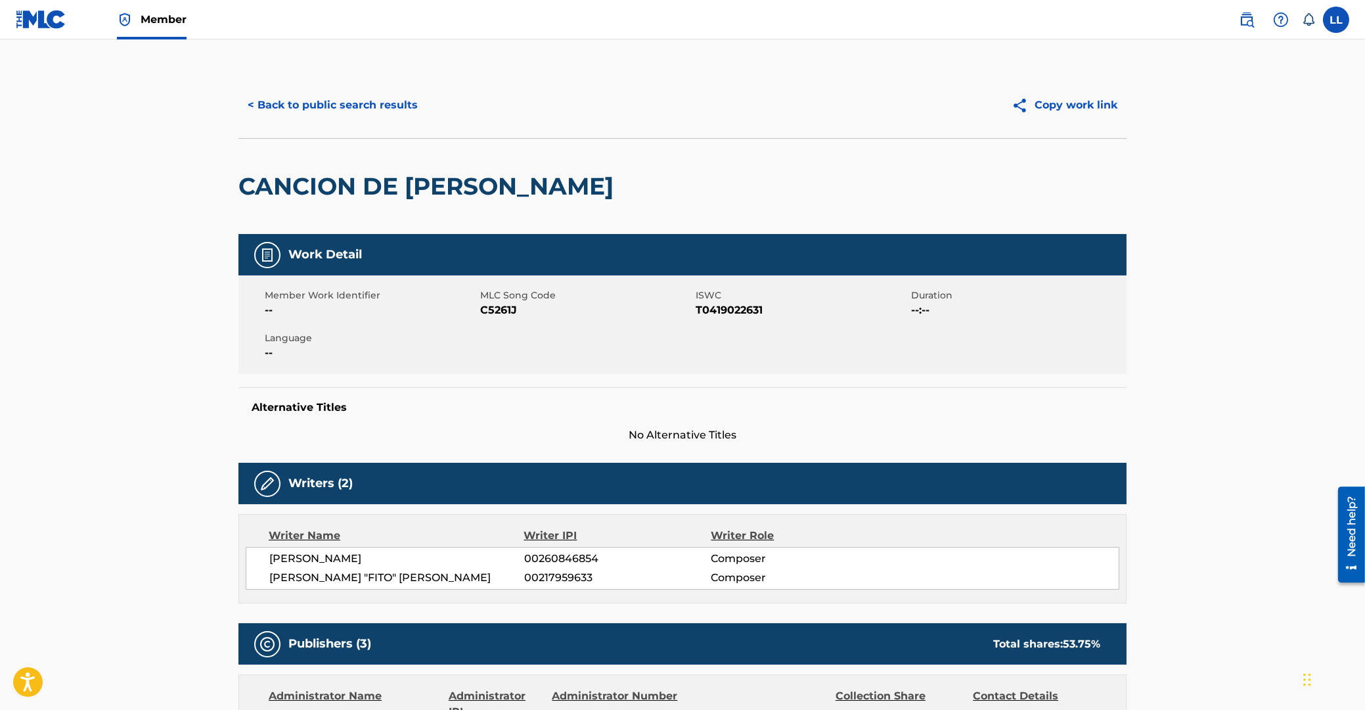
click at [327, 106] on button "< Back to public search results" at bounding box center [332, 105] width 189 height 33
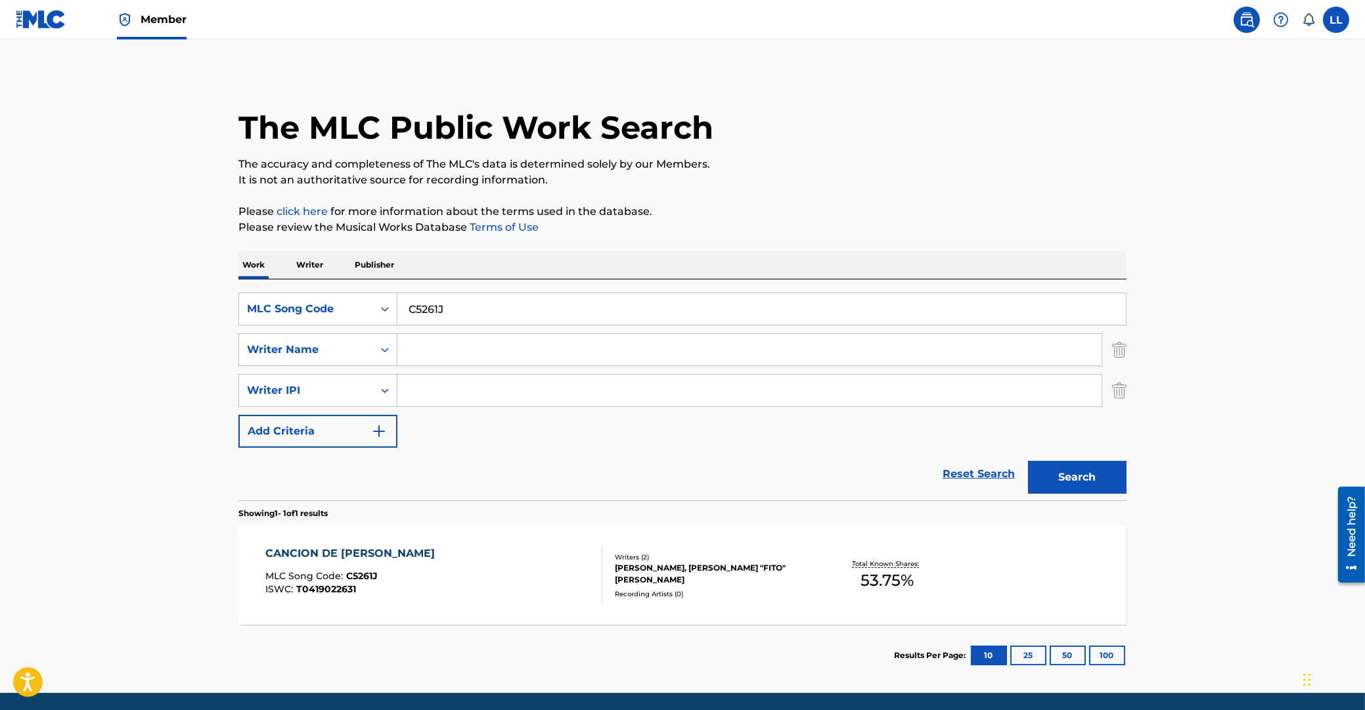
drag, startPoint x: 472, startPoint y: 314, endPoint x: 364, endPoint y: 314, distance: 108.4
click at [397, 314] on input "C5261J" at bounding box center [761, 309] width 729 height 32
paste input "H"
type input "C5261H"
click at [1098, 485] on button "Search" at bounding box center [1077, 477] width 99 height 33
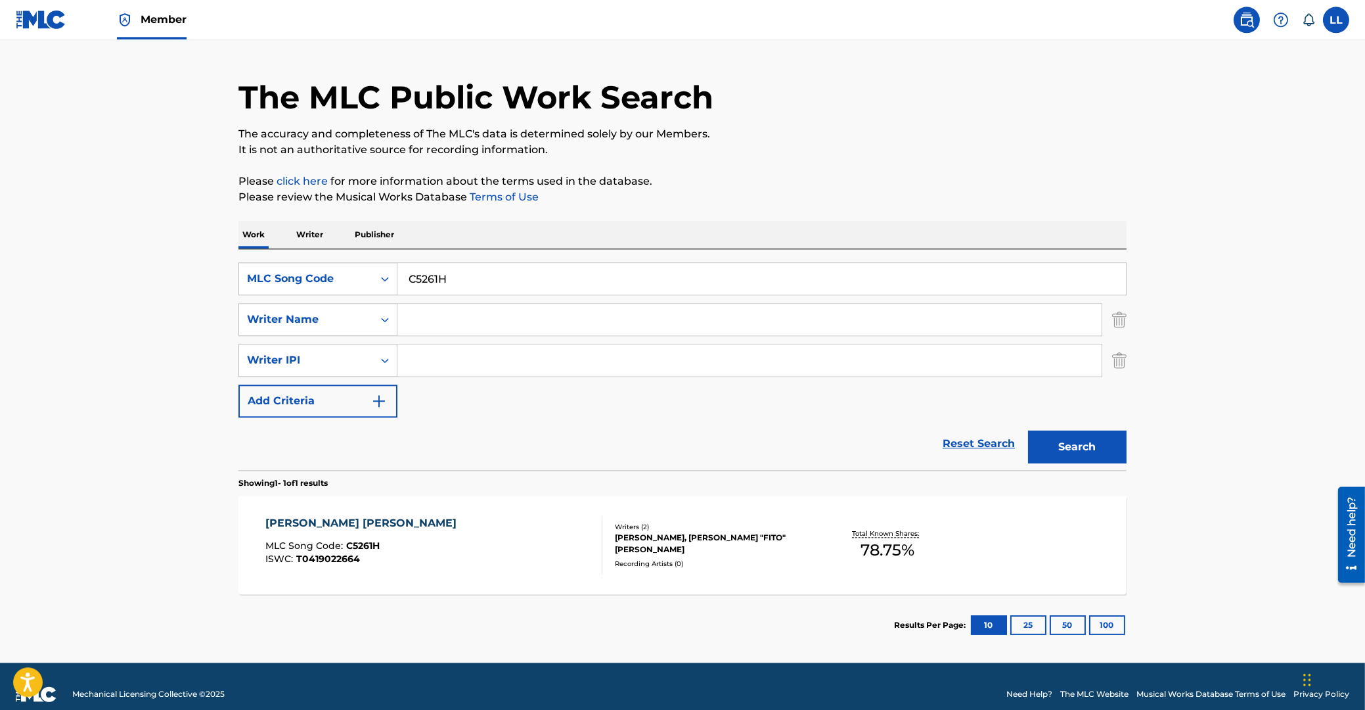
scroll to position [46, 0]
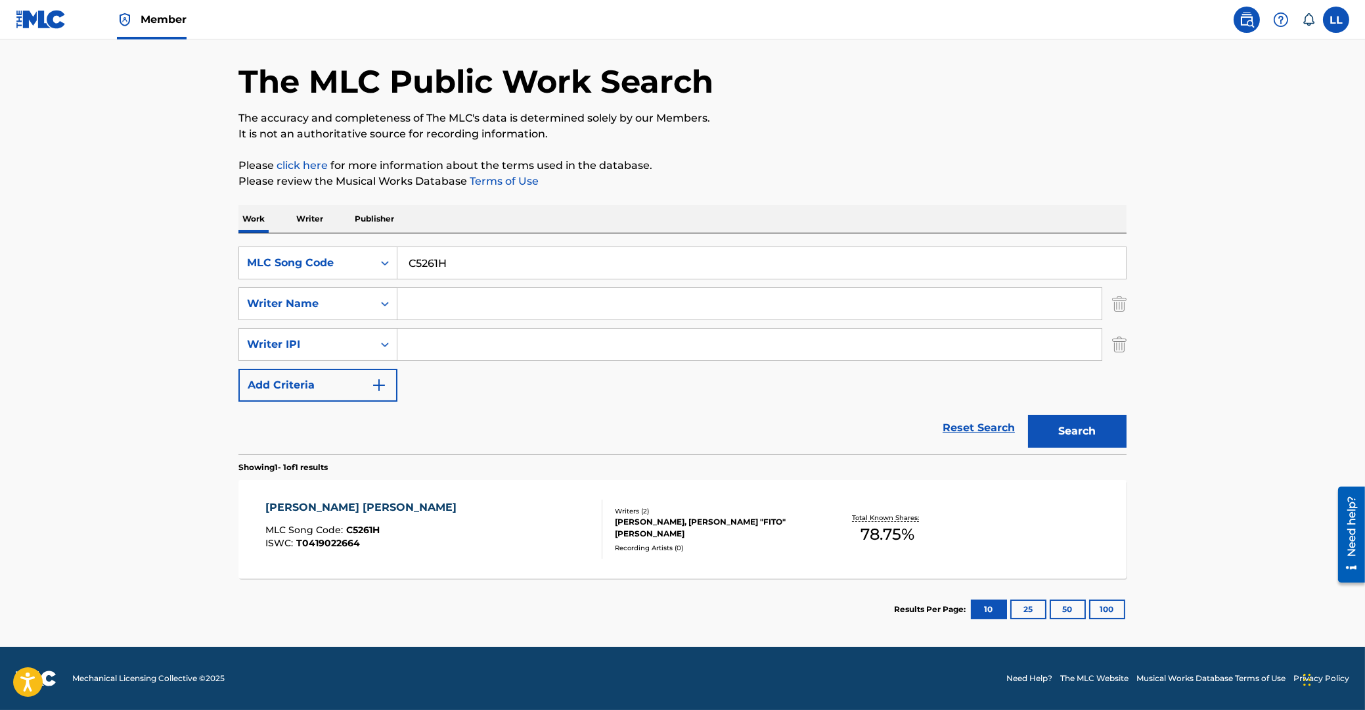
click at [298, 503] on div "CARMEN SE RAYA" at bounding box center [364, 507] width 198 height 16
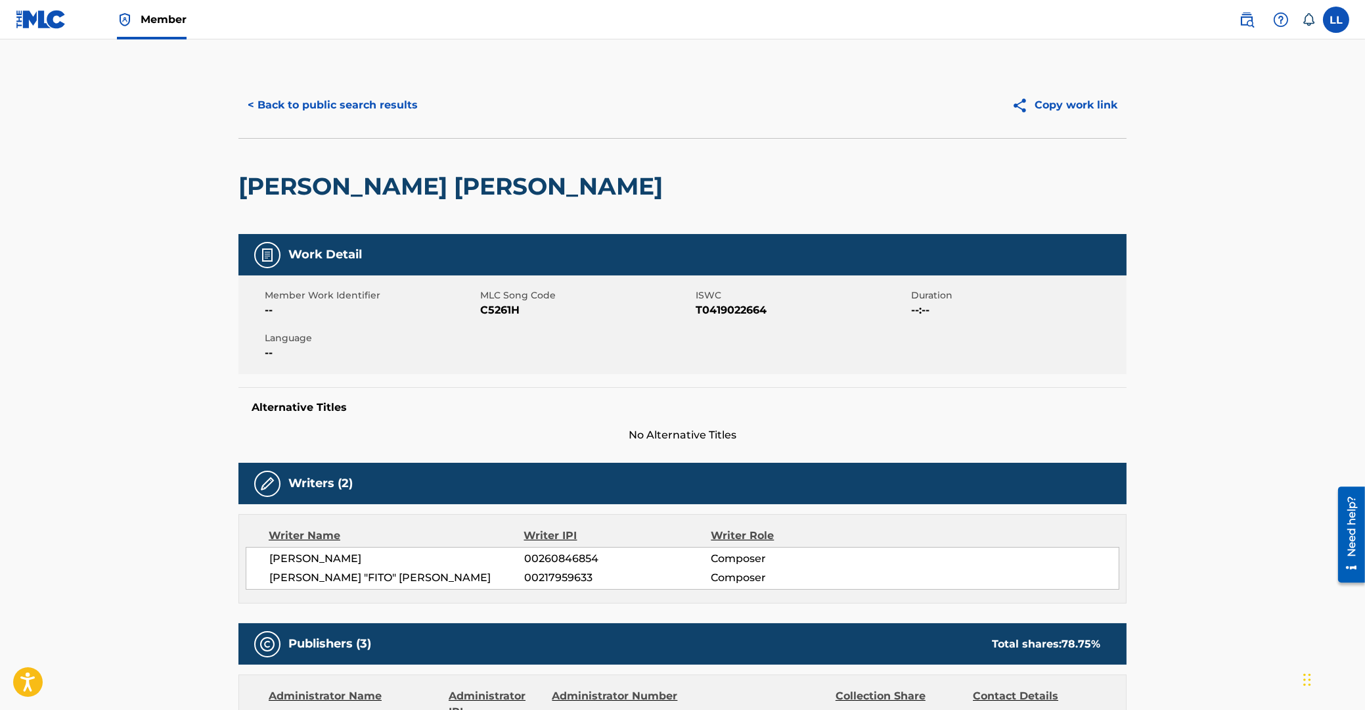
click at [297, 107] on button "< Back to public search results" at bounding box center [332, 105] width 189 height 33
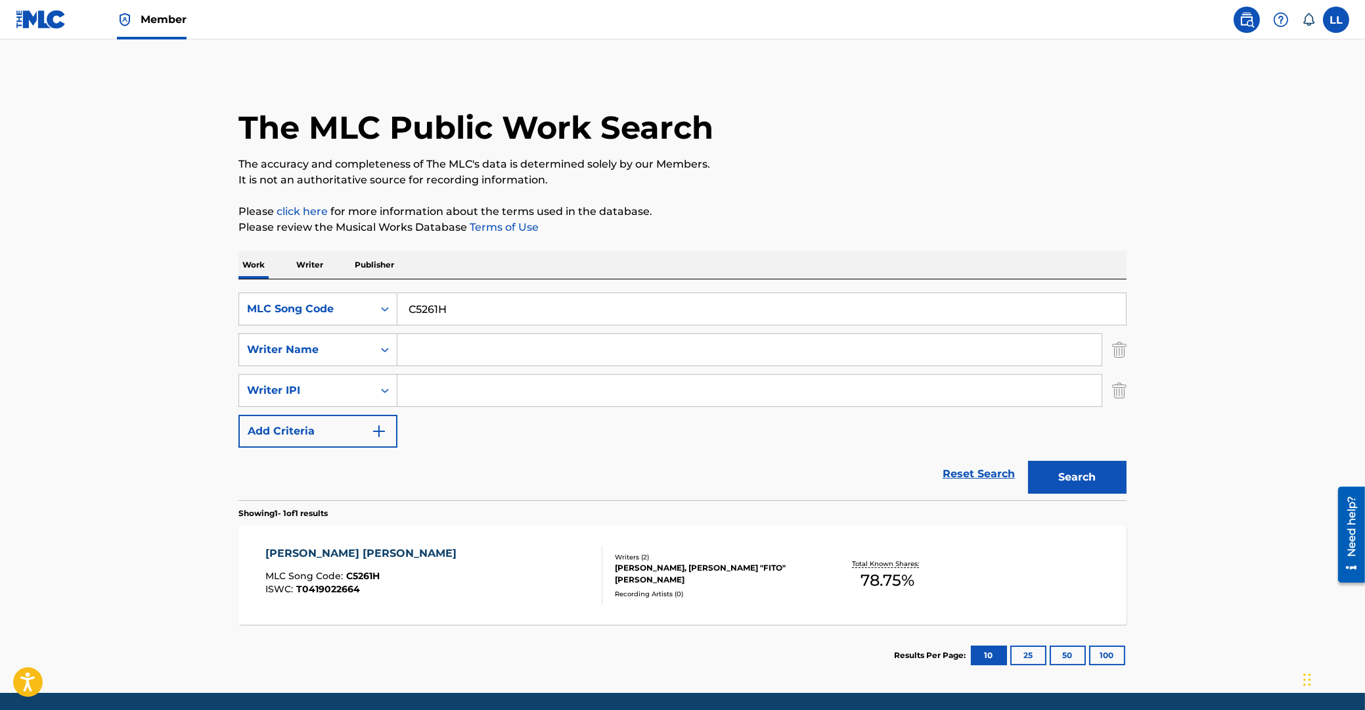
drag, startPoint x: 472, startPoint y: 305, endPoint x: 422, endPoint y: 307, distance: 49.9
click at [397, 308] on input "C5261H" at bounding box center [761, 309] width 729 height 32
paste input "D10861"
type input "D10861"
drag, startPoint x: 1057, startPoint y: 472, endPoint x: 1065, endPoint y: 470, distance: 8.0
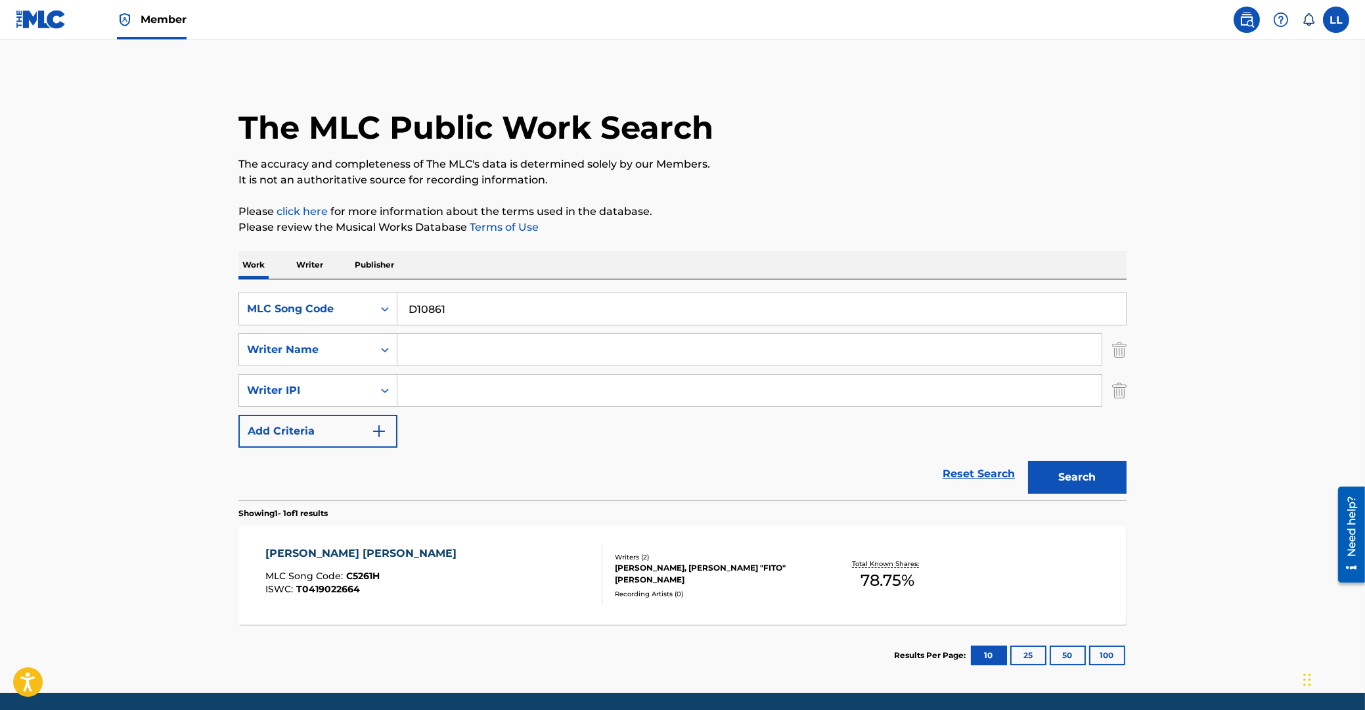
click at [1058, 472] on button "Search" at bounding box center [1077, 477] width 99 height 33
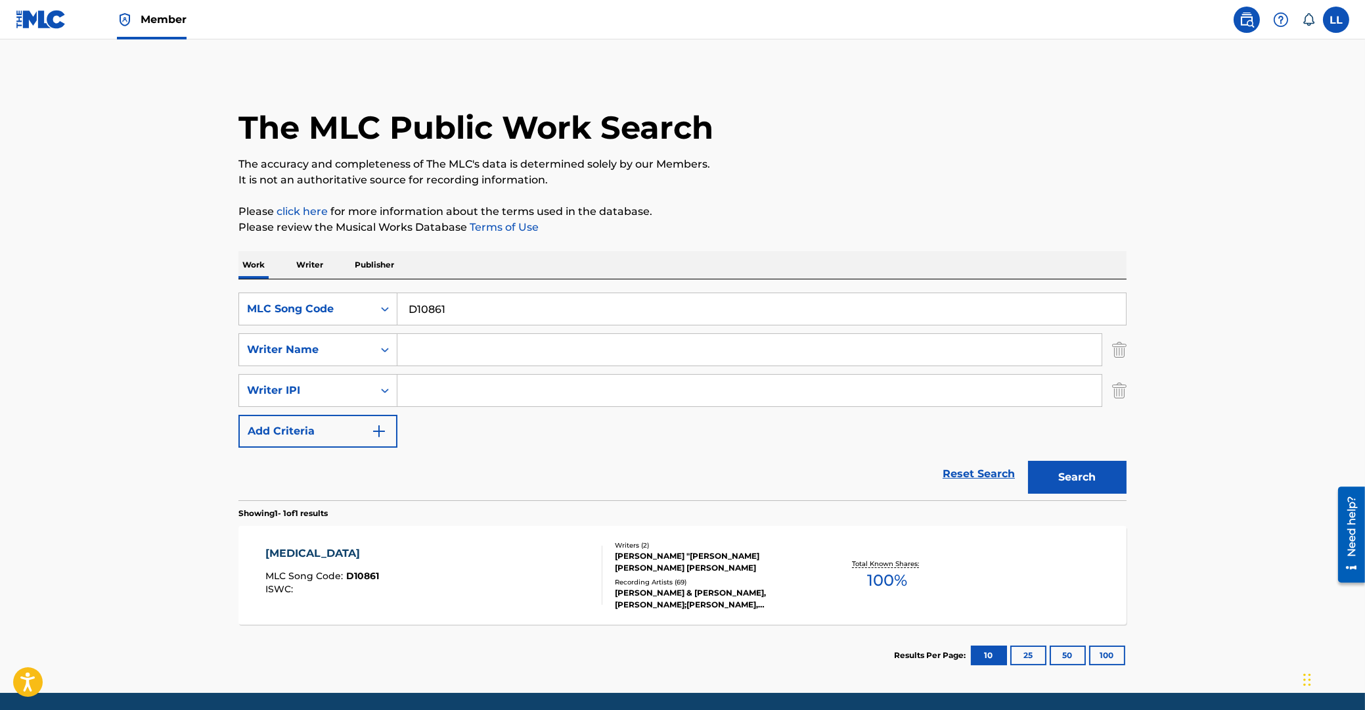
click at [353, 553] on div "DELIRIUM TREMENS" at bounding box center [322, 553] width 114 height 16
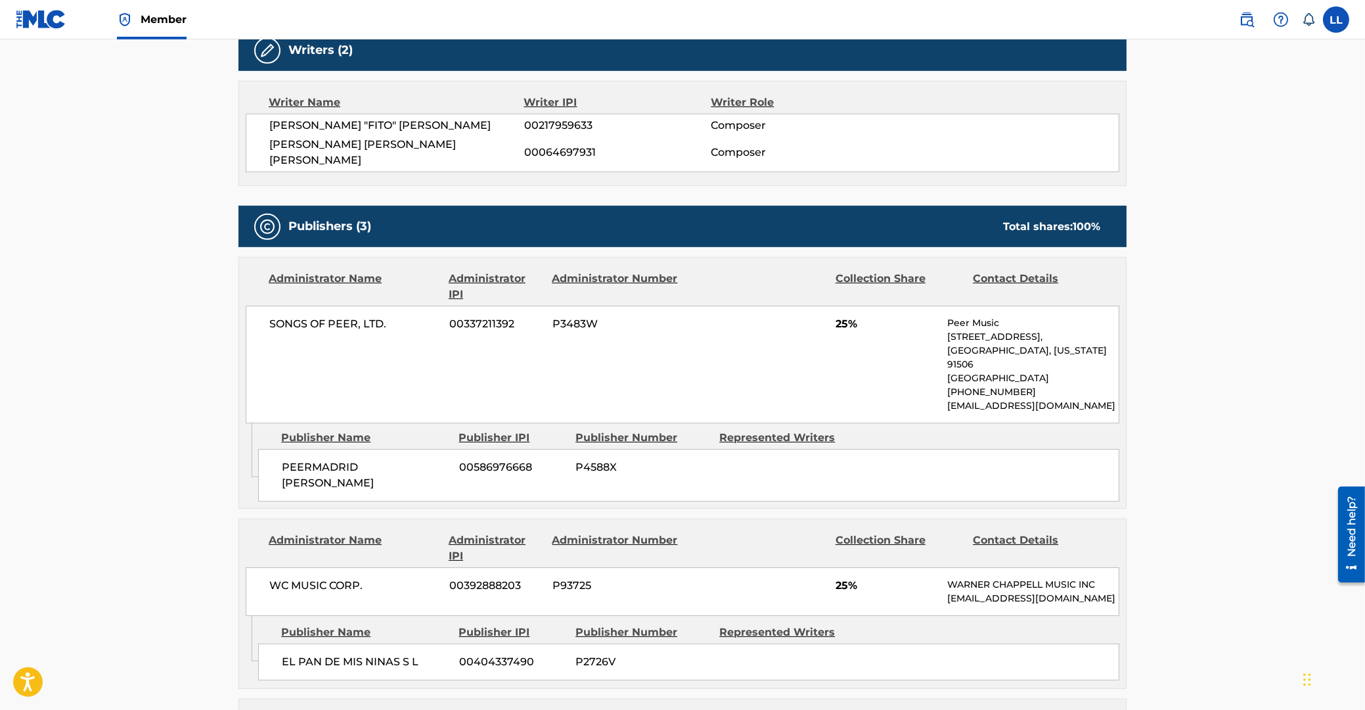
scroll to position [493, 0]
click at [158, 225] on main "< Back to public search results Copy work link DELIRIUM TREMENS Work Detail Mem…" at bounding box center [682, 478] width 1365 height 1863
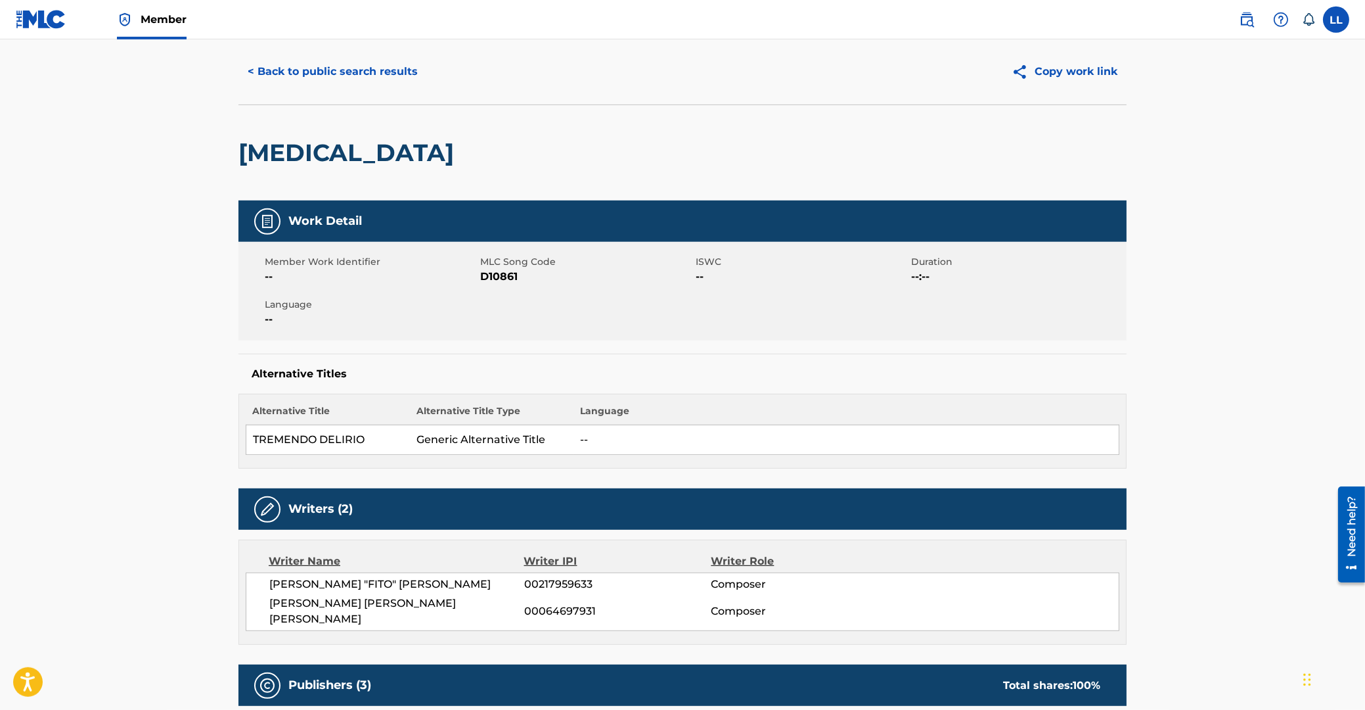
scroll to position [0, 0]
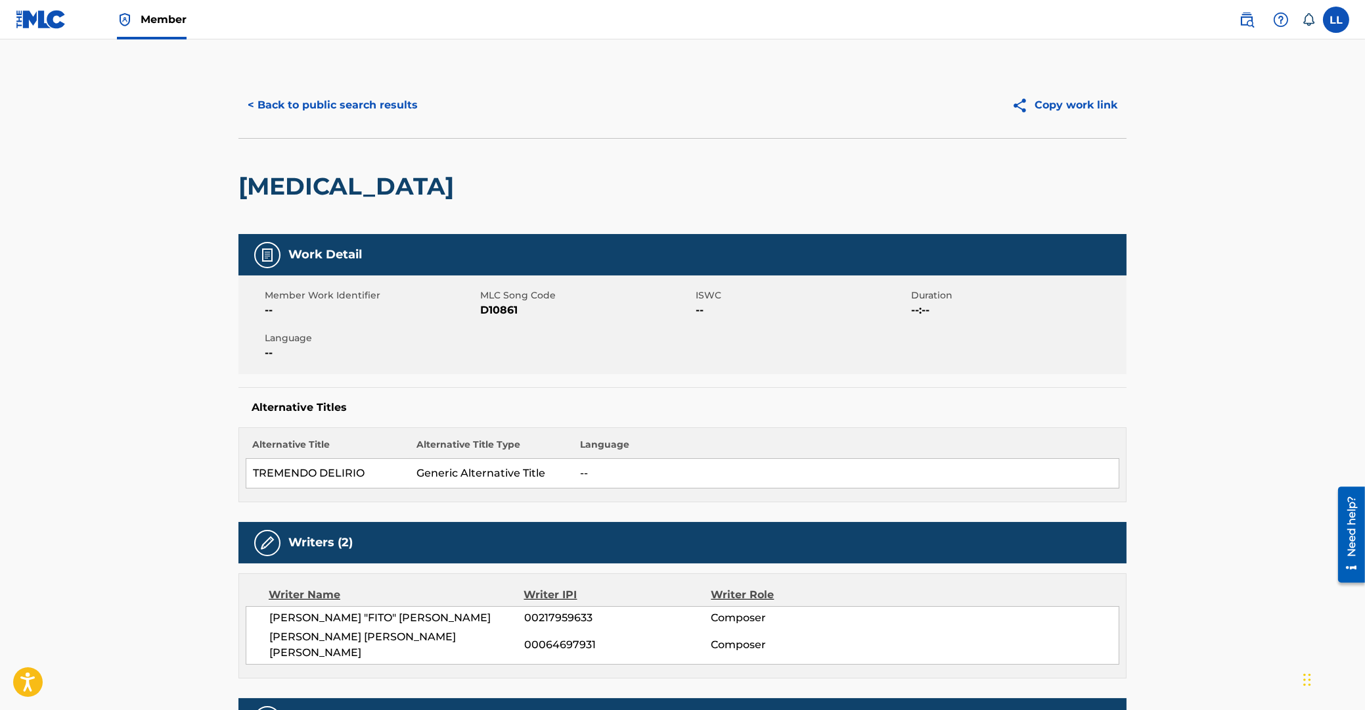
click at [307, 109] on button "< Back to public search results" at bounding box center [332, 105] width 189 height 33
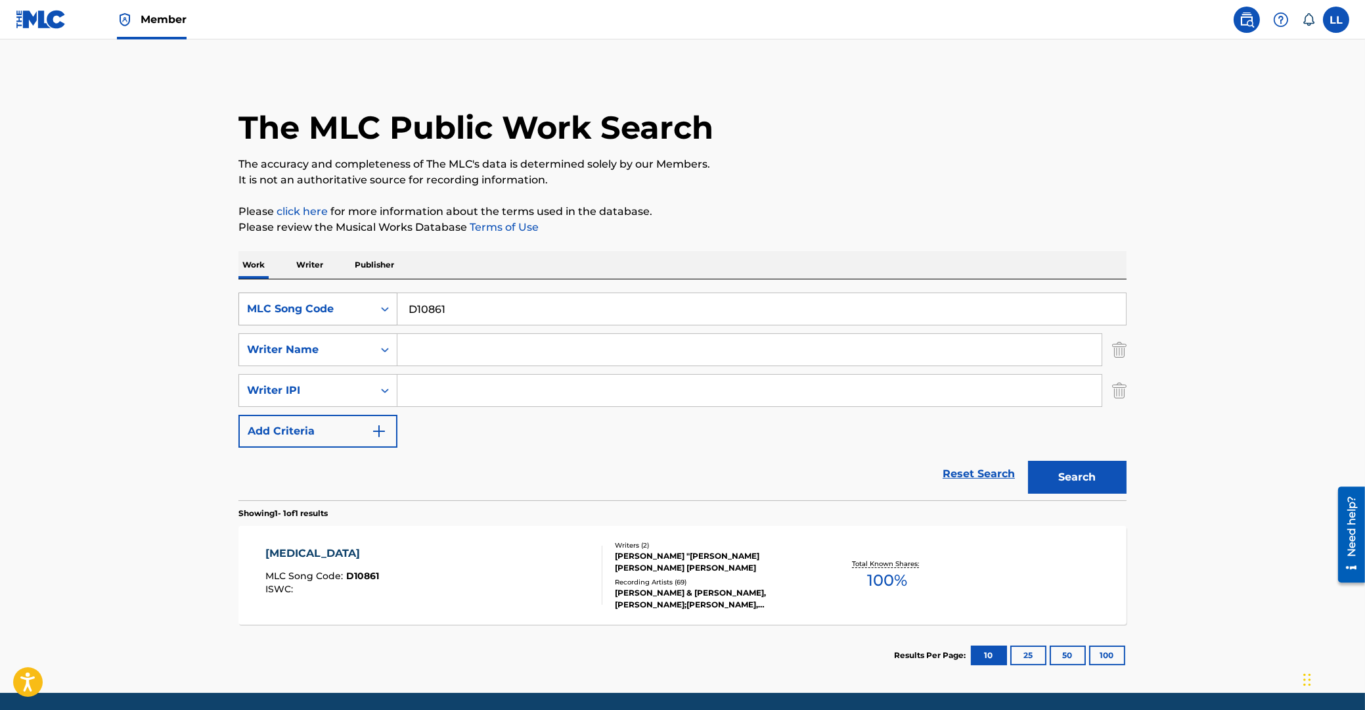
drag, startPoint x: 474, startPoint y: 300, endPoint x: 318, endPoint y: 316, distance: 157.2
click at [397, 315] on input "D10861" at bounding box center [761, 309] width 729 height 32
paste input "E6236P"
type input "E6236P"
click at [1096, 483] on button "Search" at bounding box center [1077, 477] width 99 height 33
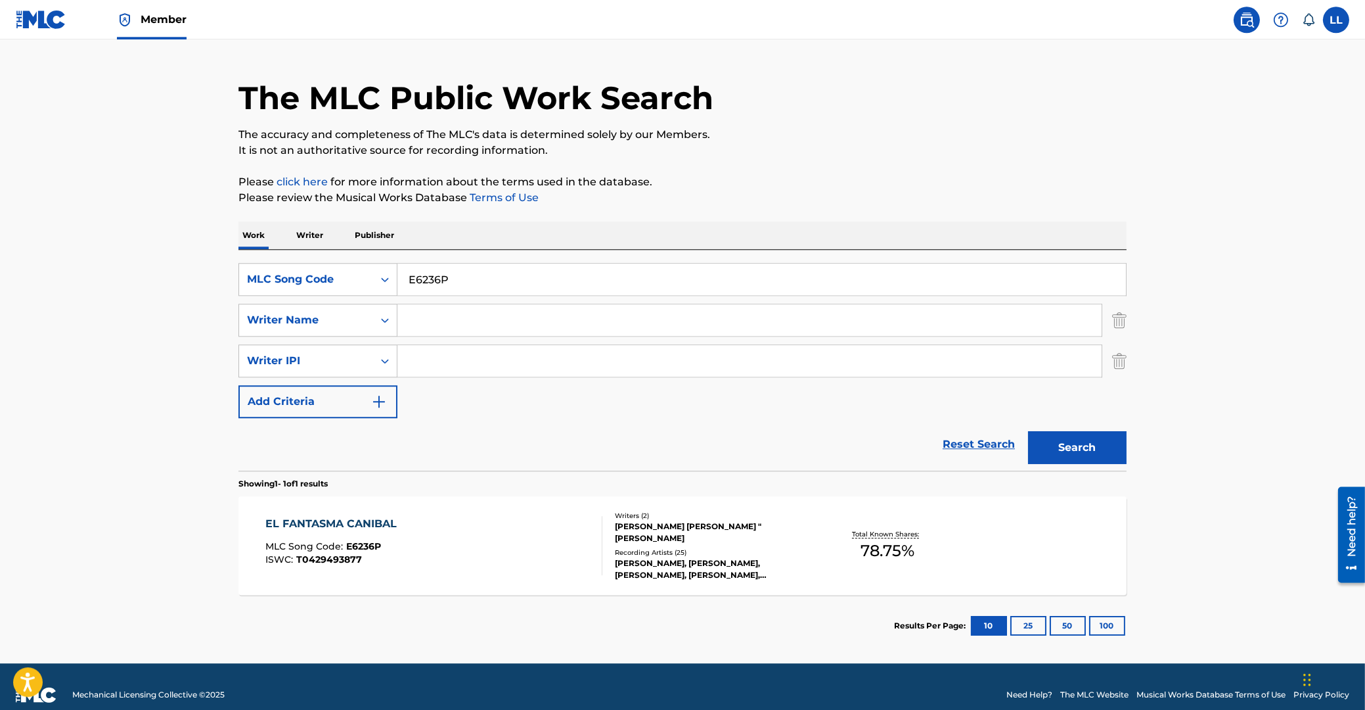
scroll to position [46, 0]
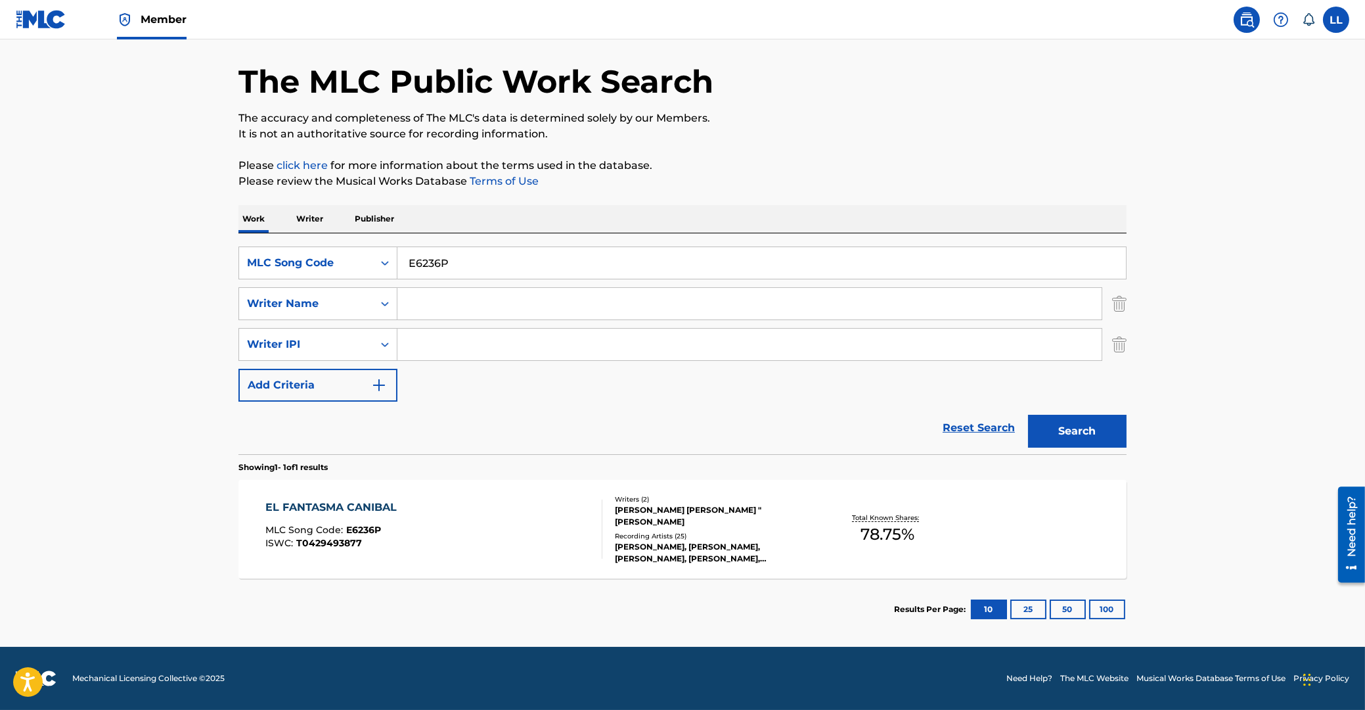
click at [307, 503] on div "EL FANTASMA CANIBAL" at bounding box center [334, 507] width 138 height 16
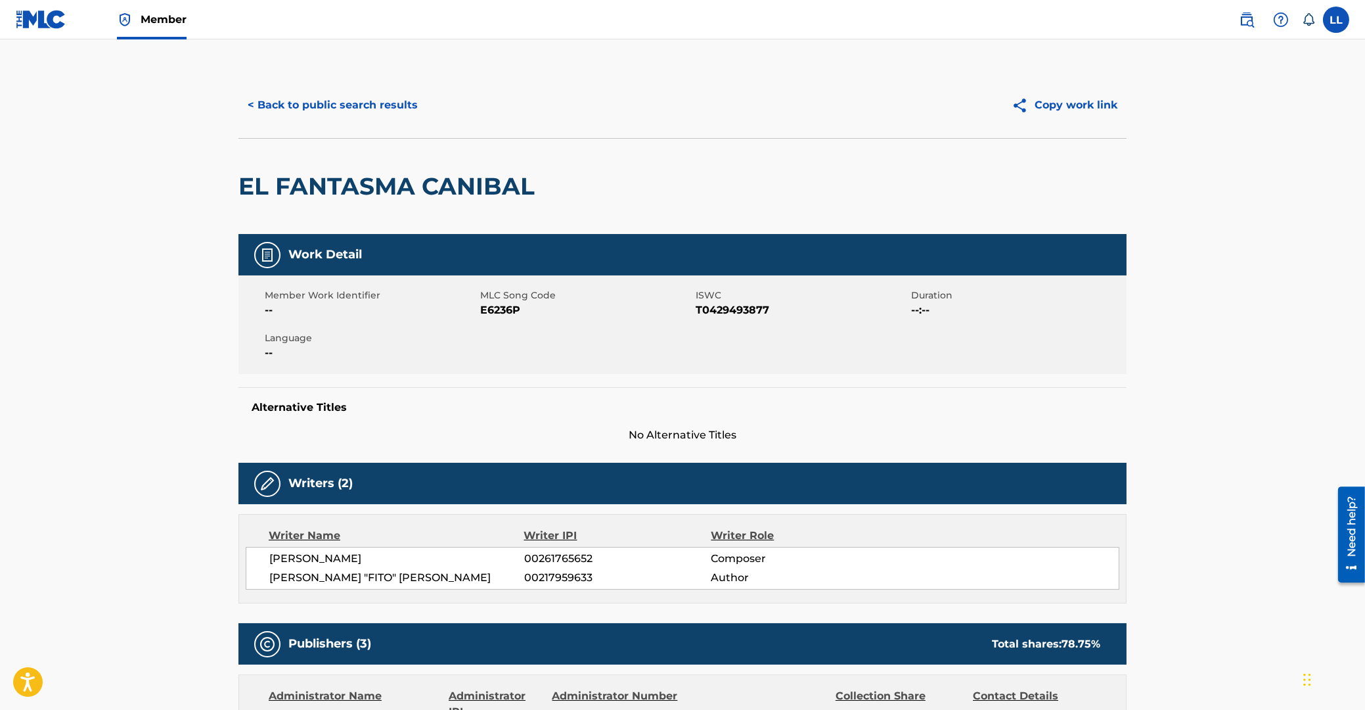
click at [302, 106] on button "< Back to public search results" at bounding box center [332, 105] width 189 height 33
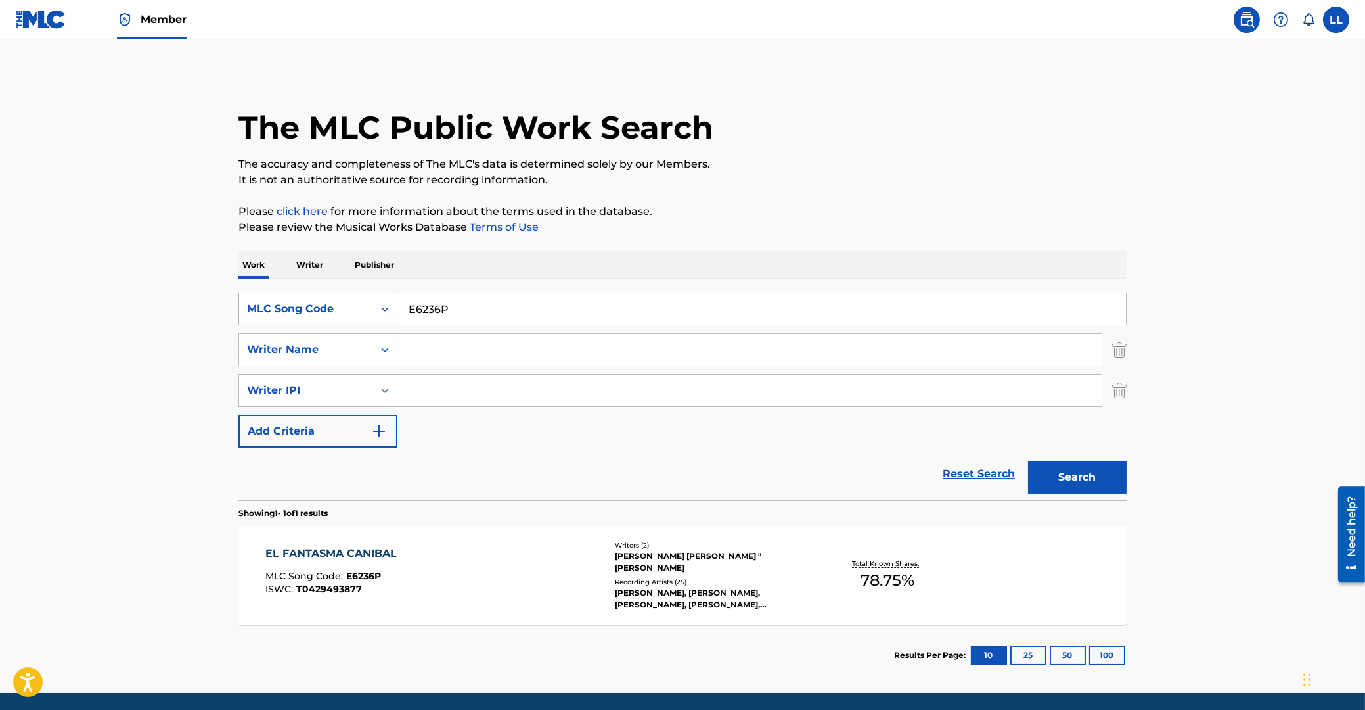
click at [397, 309] on input "E6236P" at bounding box center [761, 309] width 729 height 32
paste input "LE6I28"
type input "LE6I28"
click at [1087, 478] on button "Search" at bounding box center [1077, 477] width 99 height 33
click at [427, 551] on div "LA BALADA DE DONNA HELENA EADDA 9223" at bounding box center [428, 559] width 327 height 32
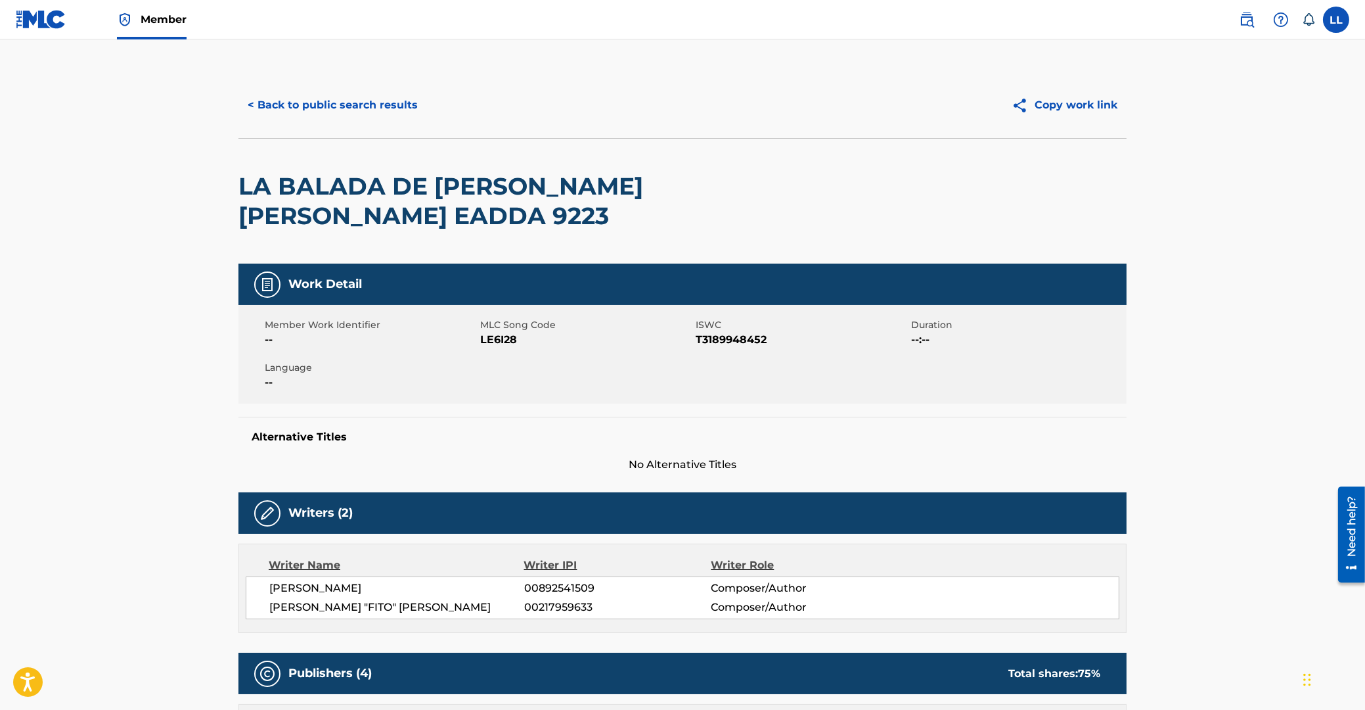
click at [329, 104] on button "< Back to public search results" at bounding box center [332, 105] width 189 height 33
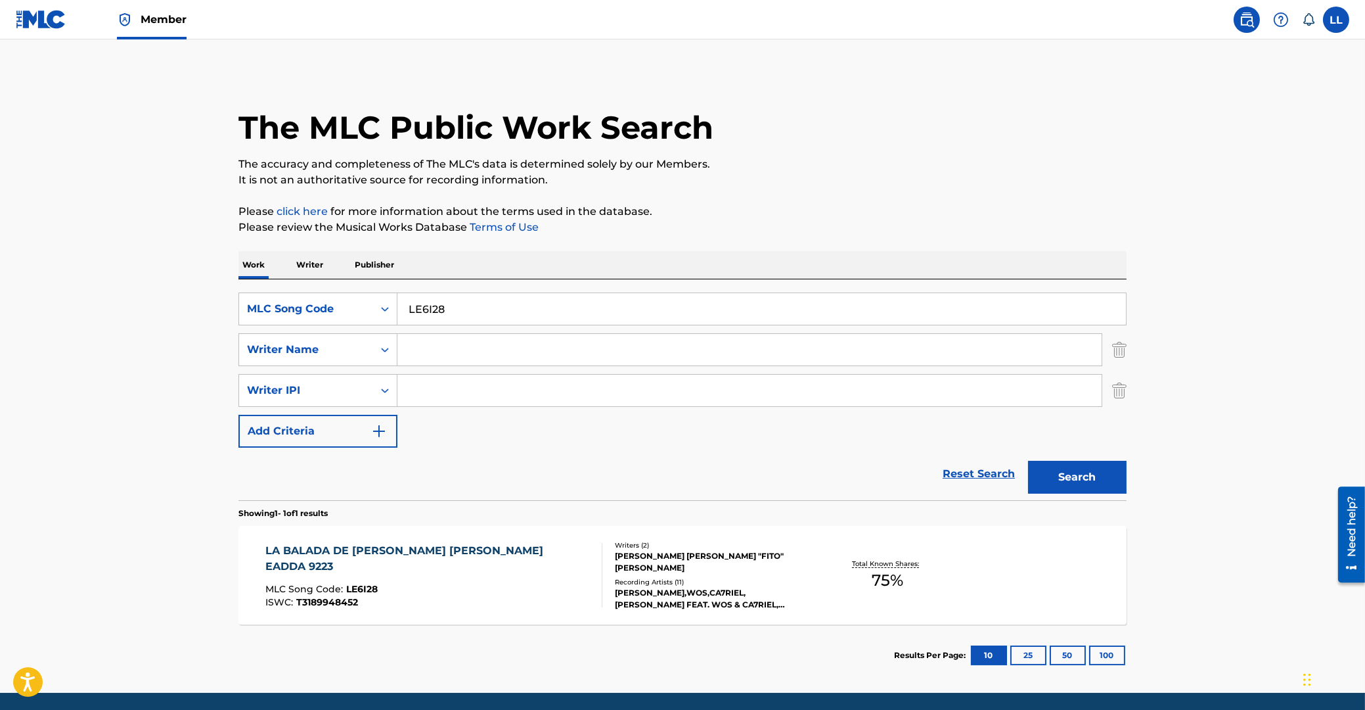
drag, startPoint x: 461, startPoint y: 305, endPoint x: 352, endPoint y: 307, distance: 109.1
click at [397, 307] on input "LE6I28" at bounding box center [761, 309] width 729 height 32
paste input "NC59MO"
type input "NC59MO"
click at [1070, 476] on button "Search" at bounding box center [1077, 477] width 99 height 33
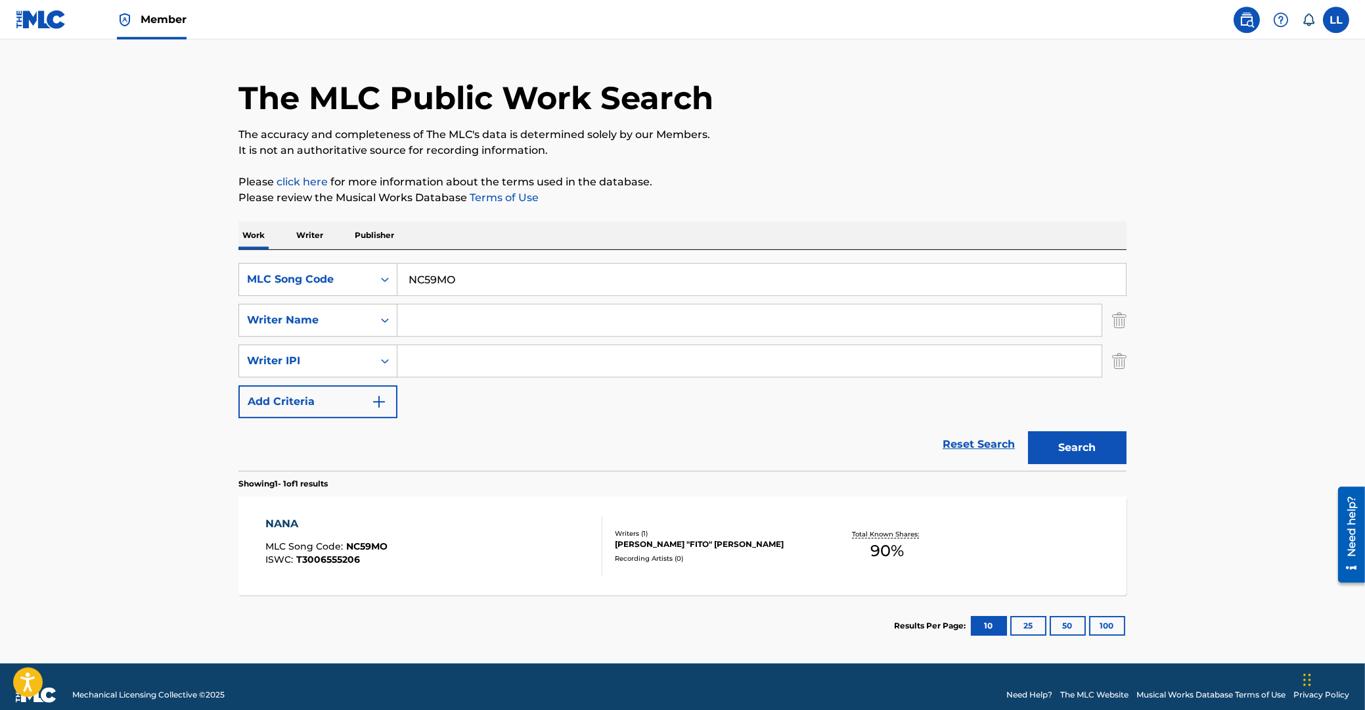
scroll to position [46, 0]
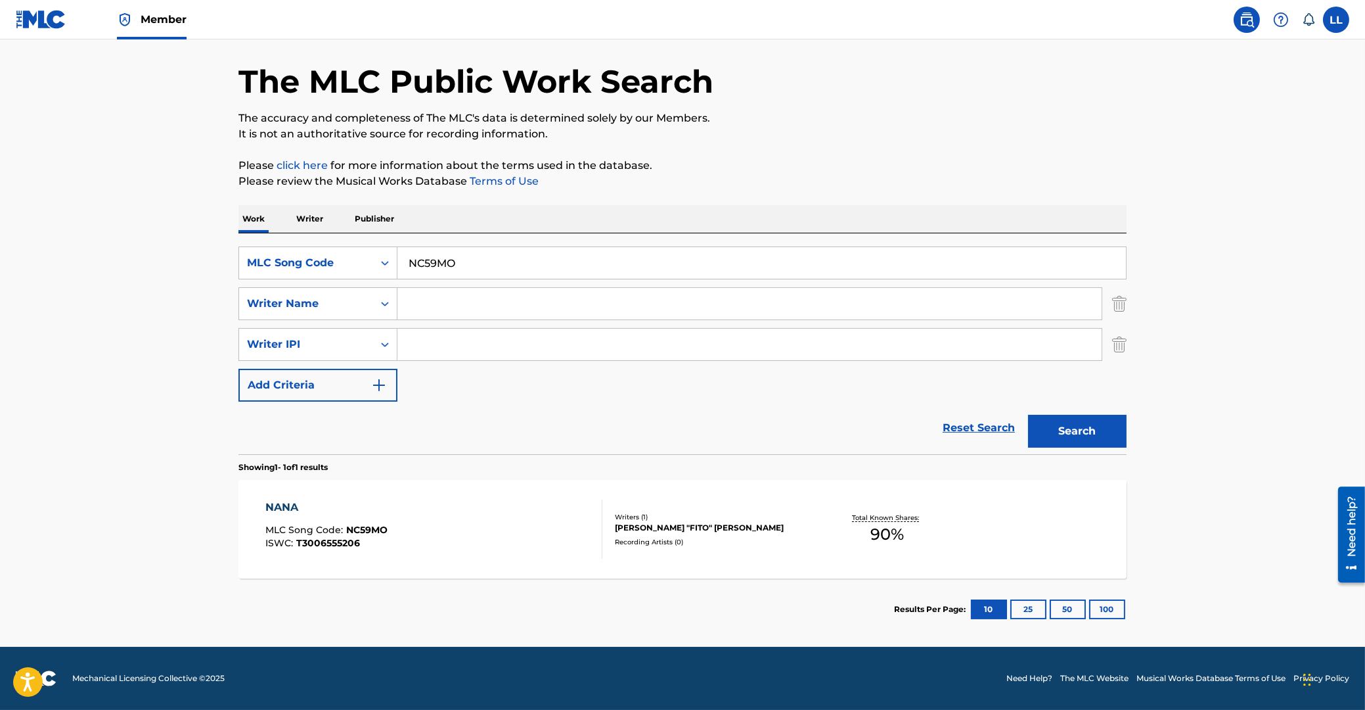
click at [284, 503] on div "NANA" at bounding box center [326, 507] width 122 height 16
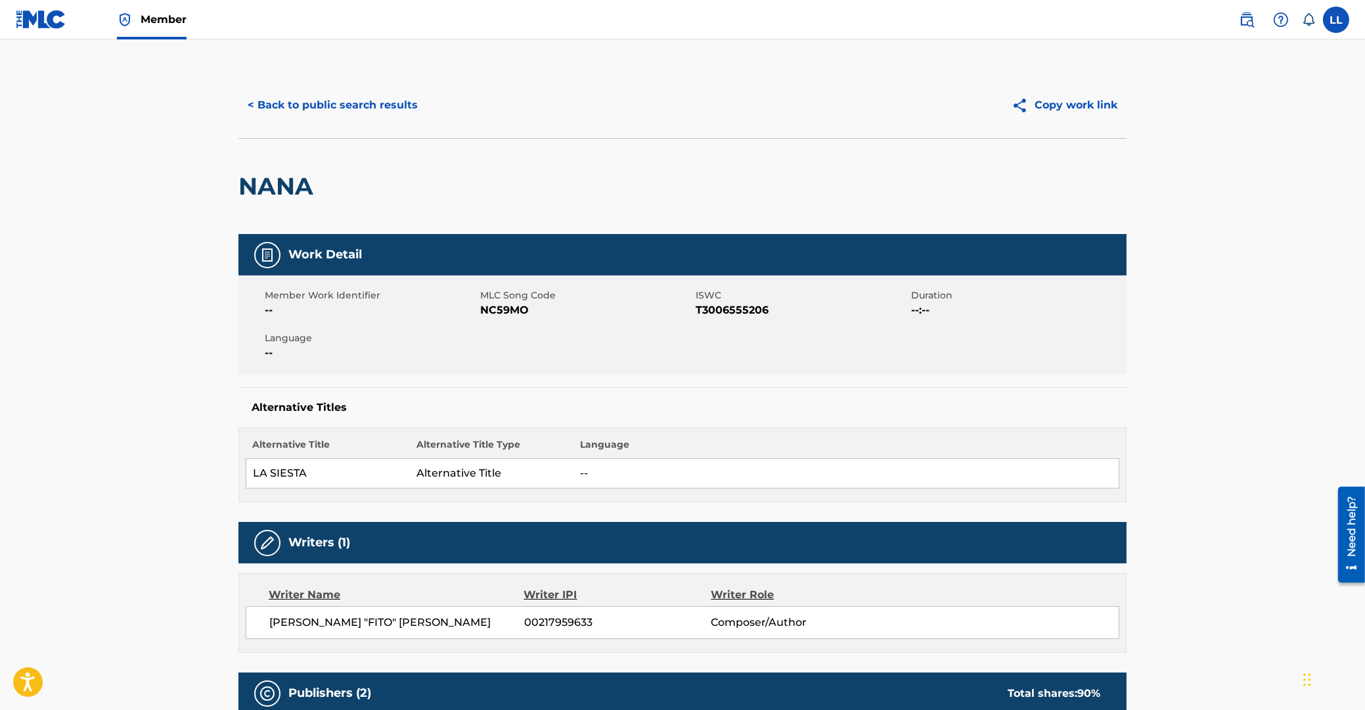
click at [319, 102] on button "< Back to public search results" at bounding box center [332, 105] width 189 height 33
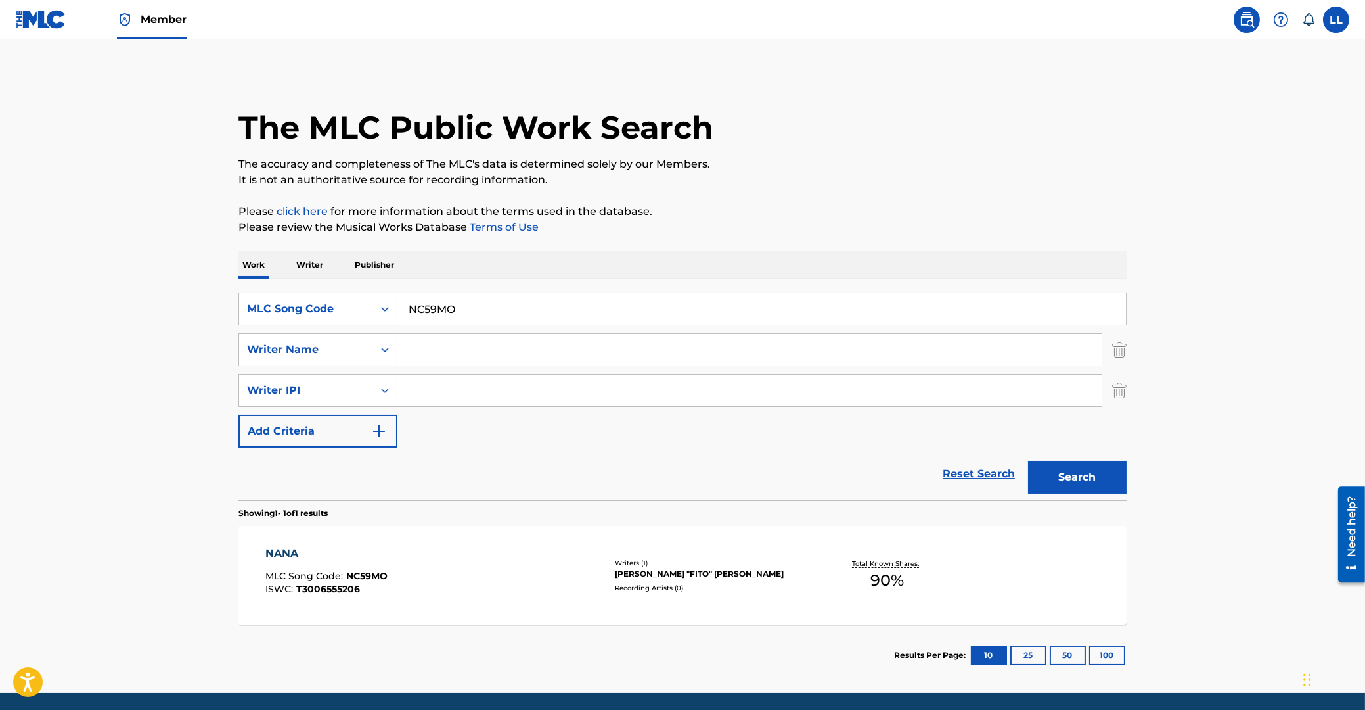
drag, startPoint x: 371, startPoint y: 305, endPoint x: 334, endPoint y: 305, distance: 36.1
click at [397, 305] on input "NC59MO" at bounding box center [761, 309] width 729 height 32
paste input "MH1AI6"
type input "MH1AI6"
click at [1081, 474] on button "Search" at bounding box center [1077, 477] width 99 height 33
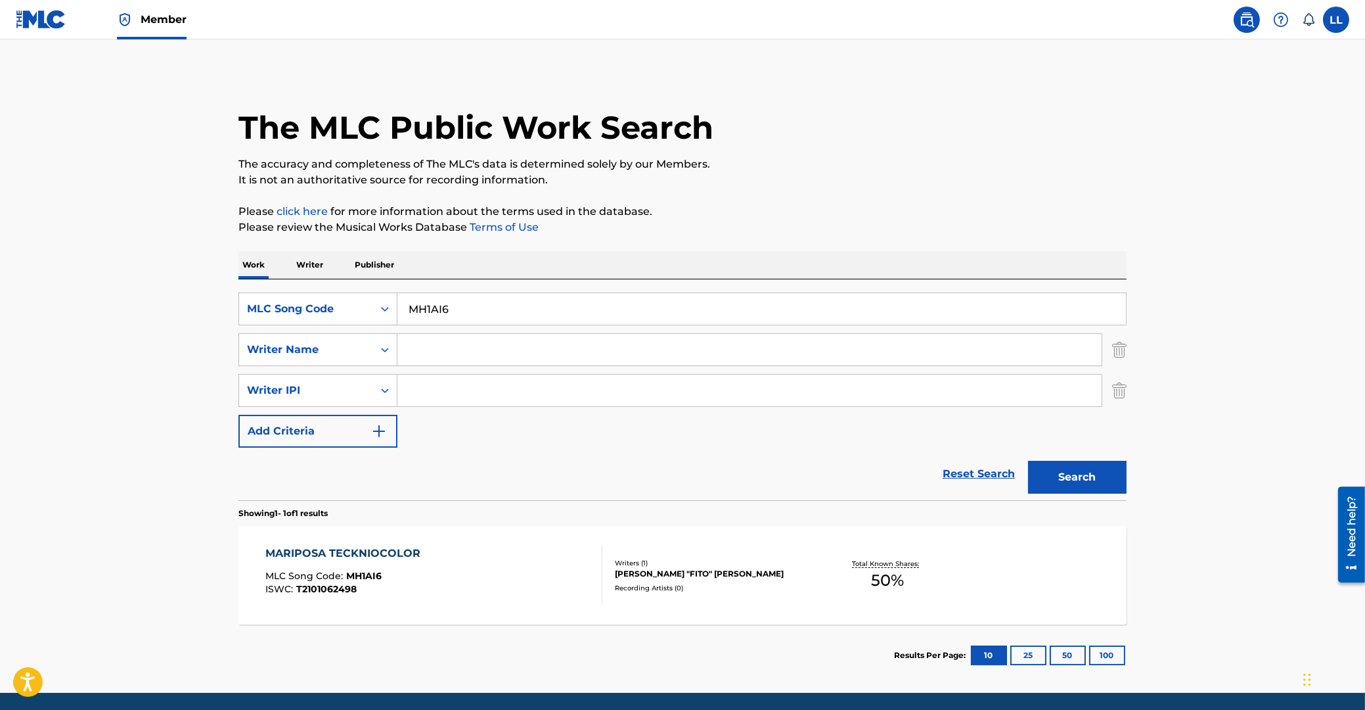
click at [355, 553] on div "MARIPOSA TECKNIOCOLOR" at bounding box center [346, 553] width 162 height 16
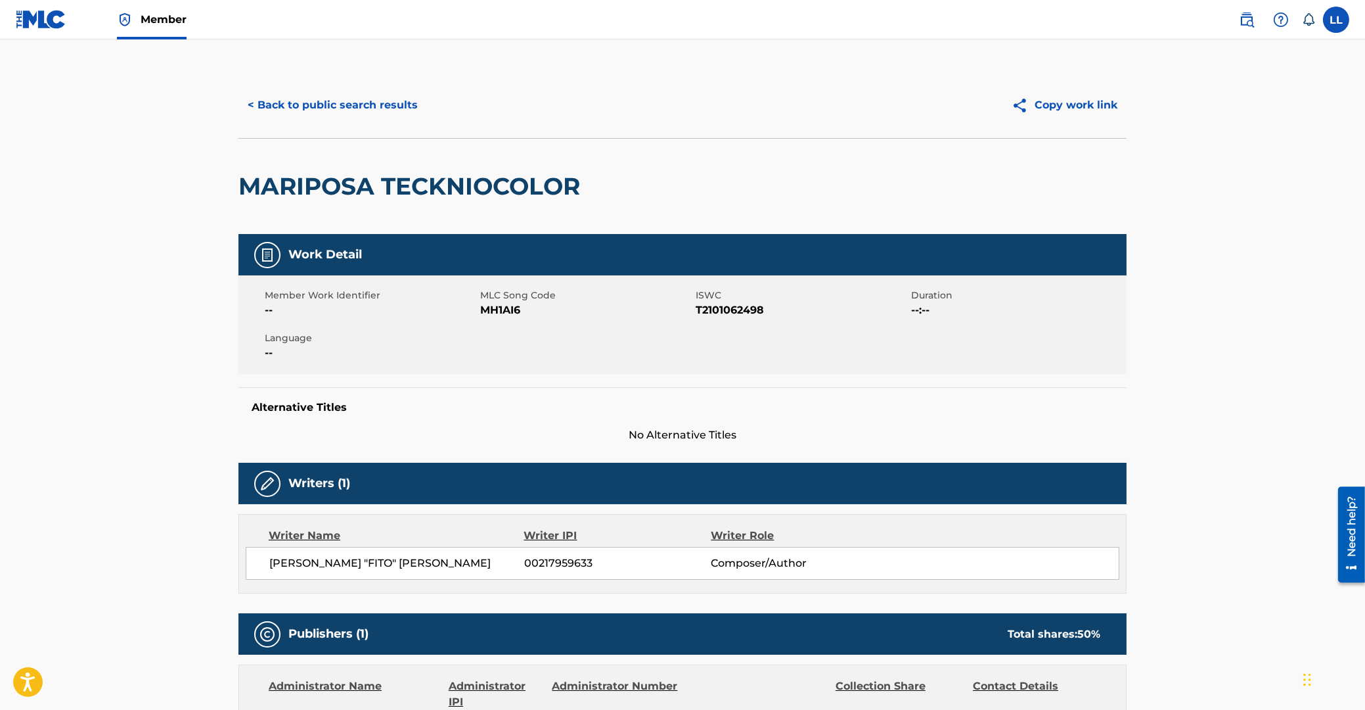
click at [314, 106] on button "< Back to public search results" at bounding box center [332, 105] width 189 height 33
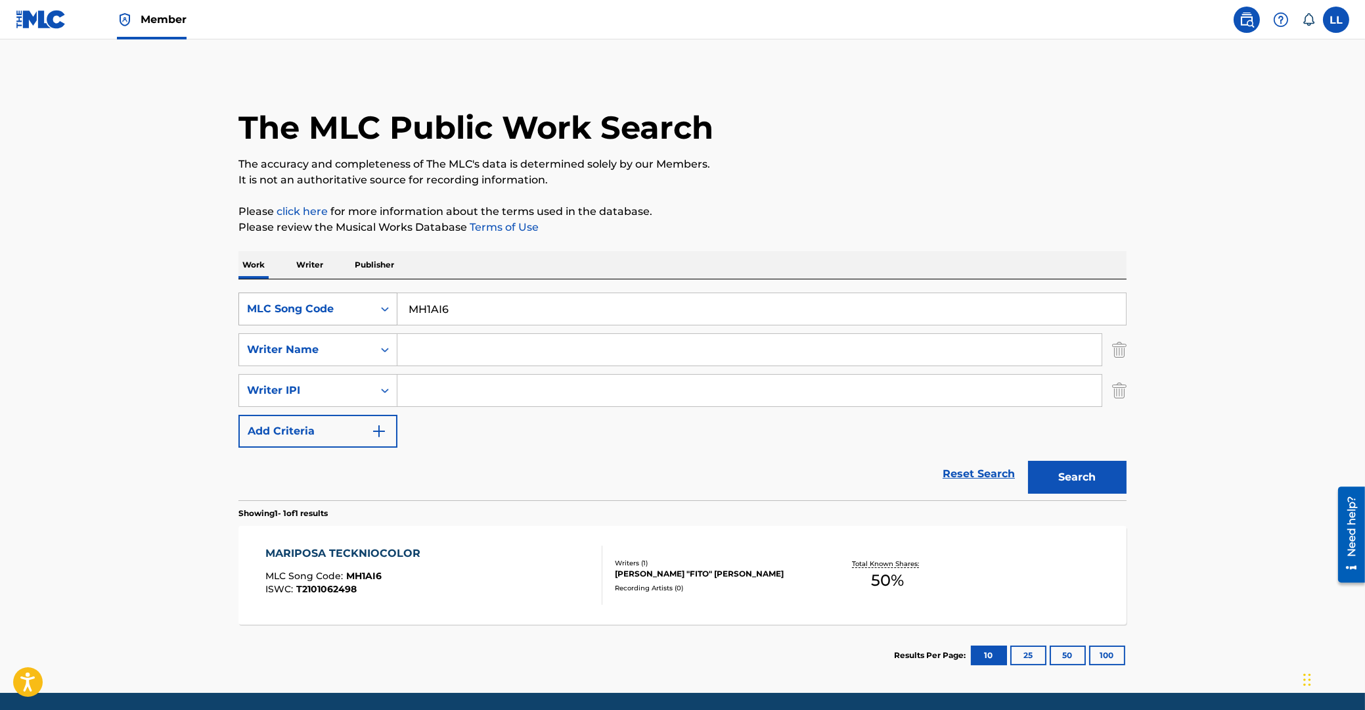
drag, startPoint x: 471, startPoint y: 307, endPoint x: 375, endPoint y: 316, distance: 96.3
click at [397, 315] on input "MH1AI6" at bounding box center [761, 309] width 729 height 32
paste input "SH3CND"
type input "SH3CND"
click at [1087, 484] on button "Search" at bounding box center [1077, 477] width 99 height 33
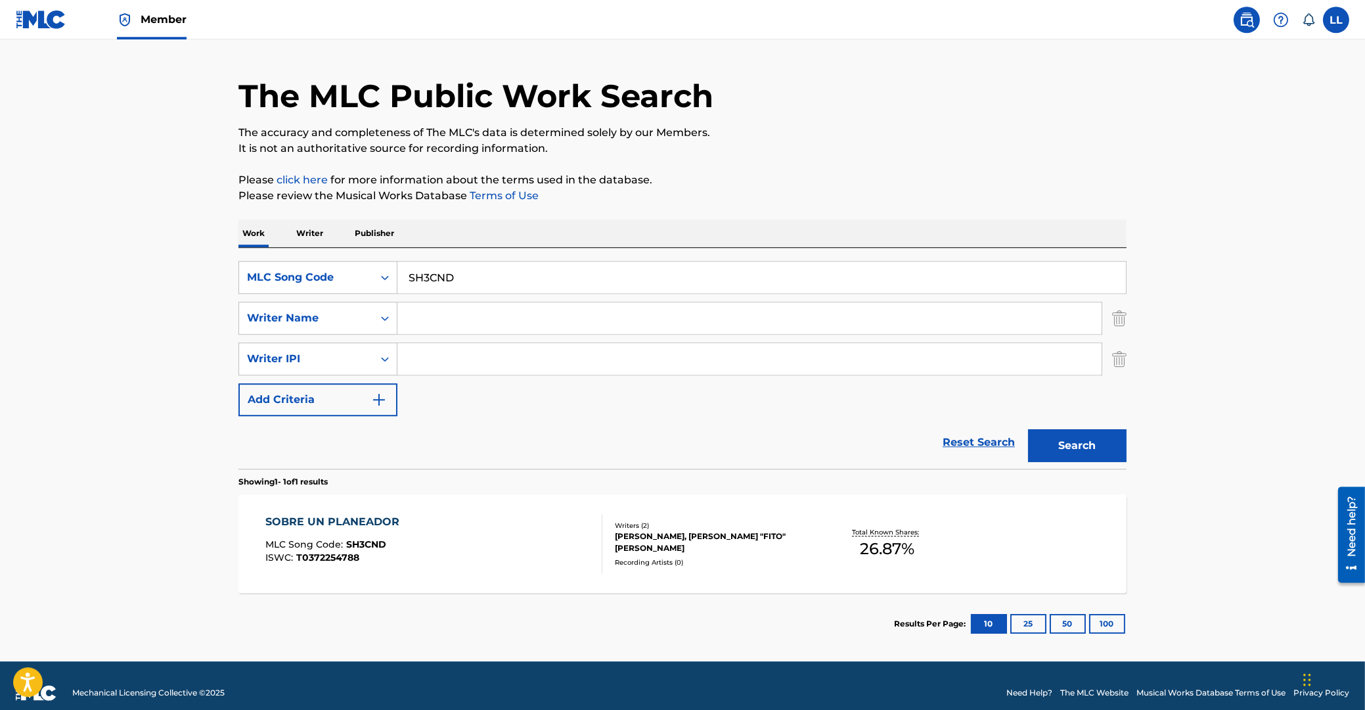
scroll to position [46, 0]
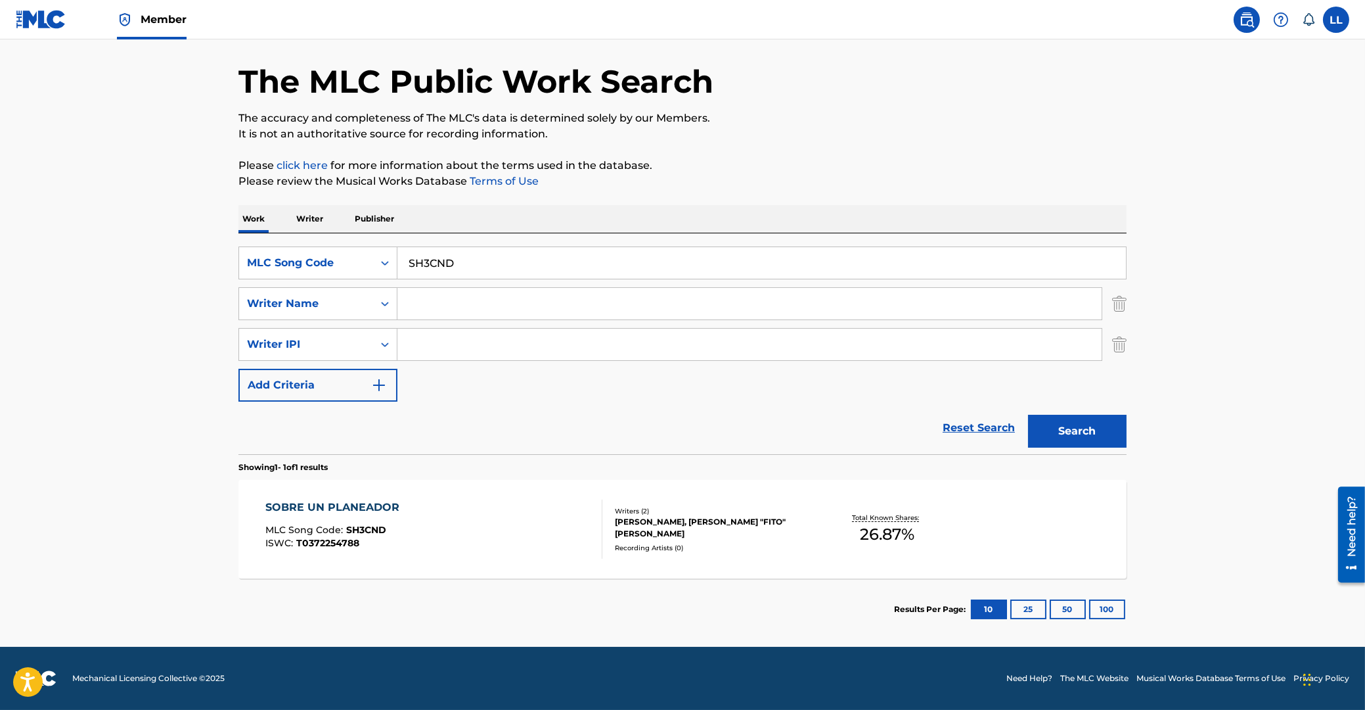
click at [347, 501] on div "SOBRE UN PLANEADOR" at bounding box center [335, 507] width 141 height 16
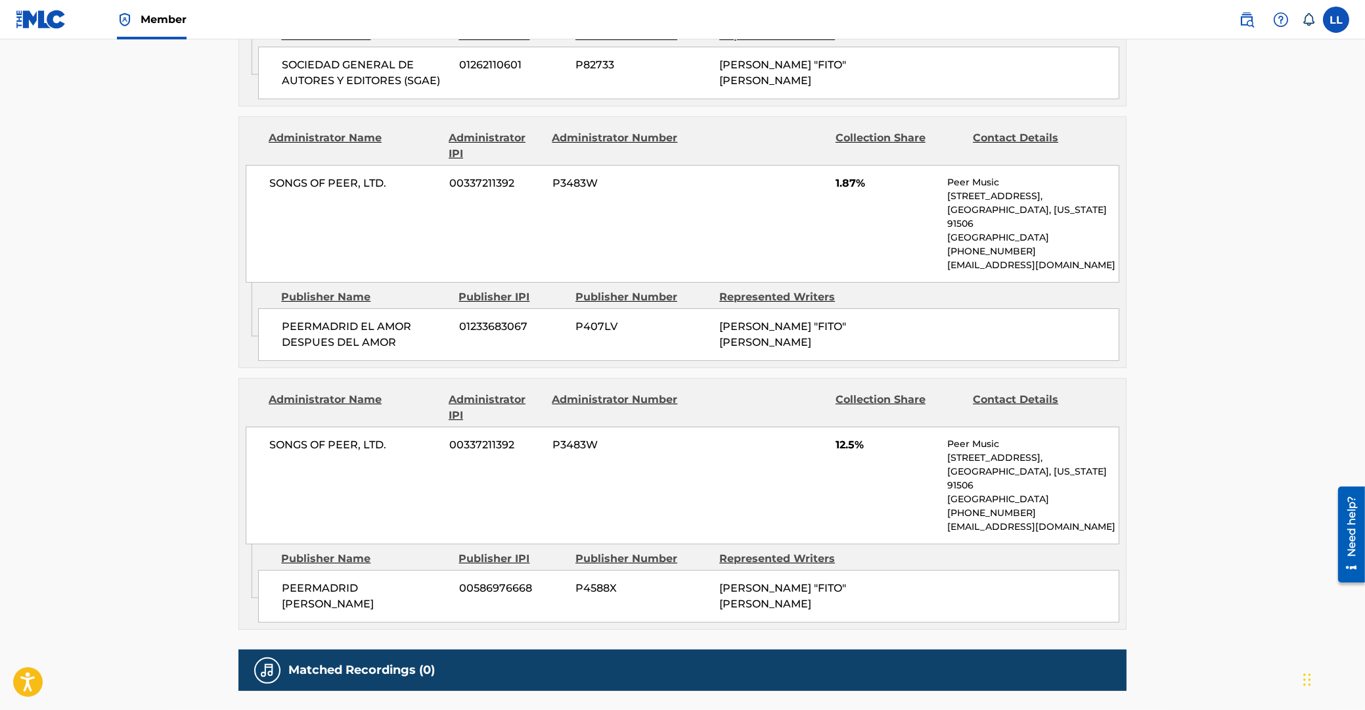
scroll to position [775, 0]
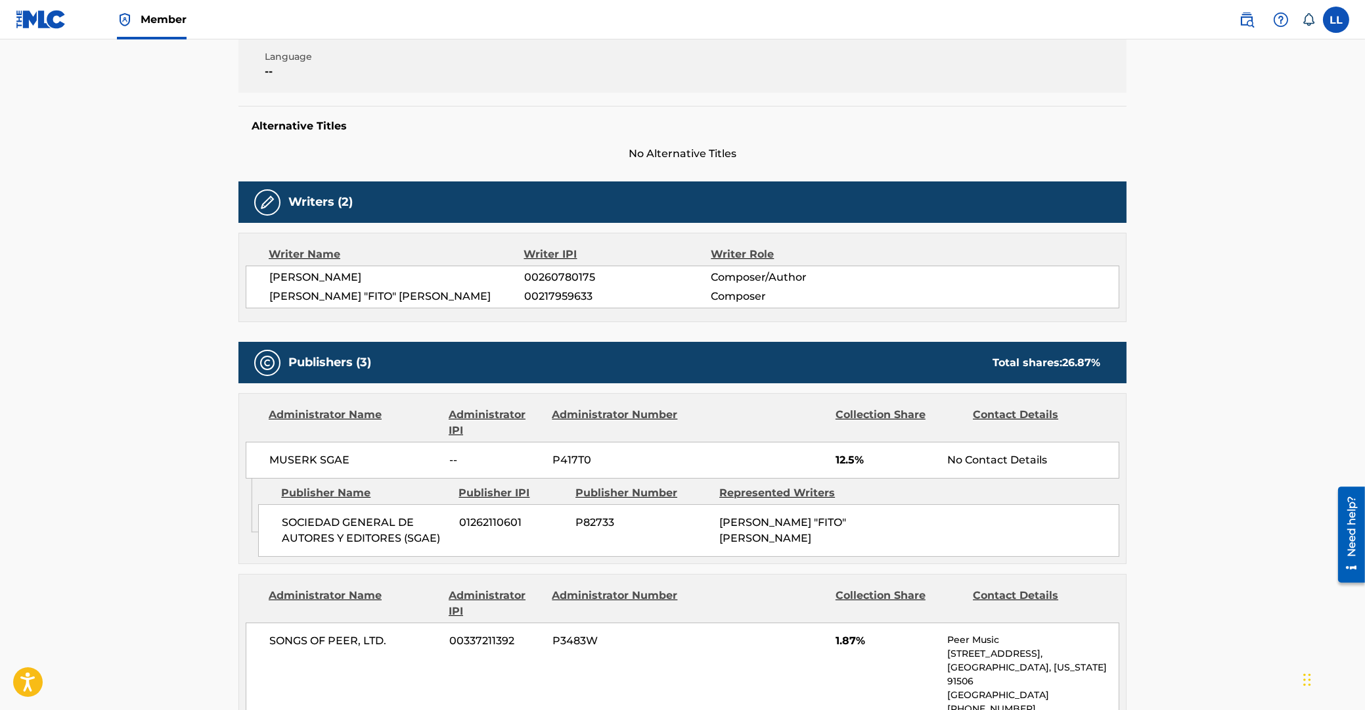
scroll to position [0, 0]
